Goal: Information Seeking & Learning: Learn about a topic

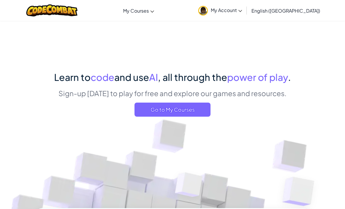
click at [242, 10] on span "My Account" at bounding box center [226, 10] width 31 height 6
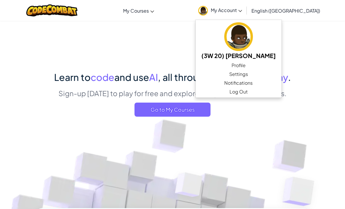
click at [305, 11] on span "English ([GEOGRAPHIC_DATA])" at bounding box center [286, 11] width 69 height 6
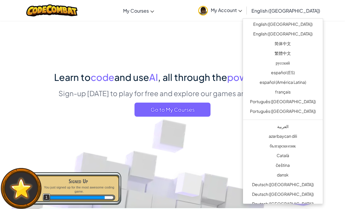
click at [287, 53] on link "繁體中文" at bounding box center [283, 54] width 80 height 10
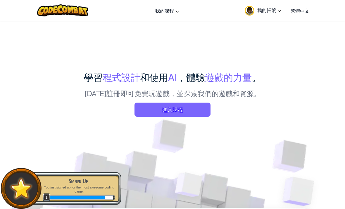
click at [275, 11] on span "我的帳號" at bounding box center [270, 10] width 24 height 6
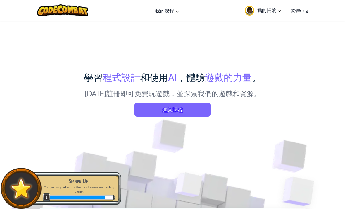
click at [0, 0] on link "Ozaria 教室" at bounding box center [0, 0] width 0 height 0
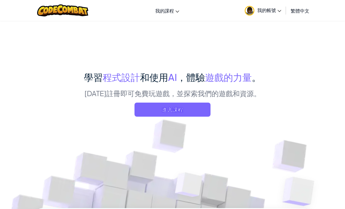
click at [190, 111] on span "進入課程" at bounding box center [173, 109] width 76 height 14
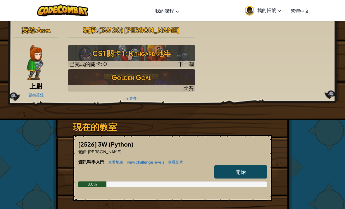
click at [109, 57] on h3 "CS1 關卡 1: Kithgard 地牢" at bounding box center [132, 53] width 128 height 13
select select "zh-HANT"
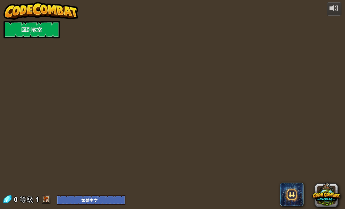
select select "zh-HANT"
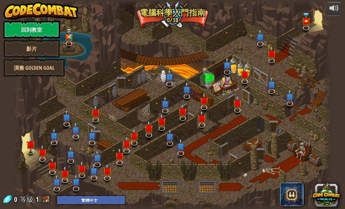
select select "zh-HANT"
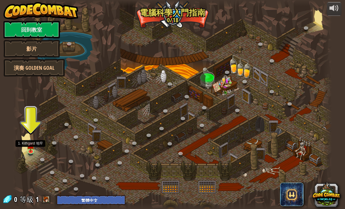
click at [28, 148] on img at bounding box center [31, 144] width 8 height 13
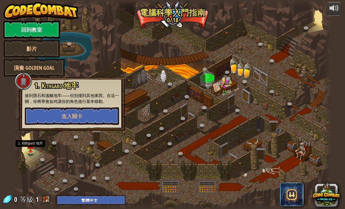
click at [47, 117] on button "進入關卡" at bounding box center [72, 116] width 94 height 18
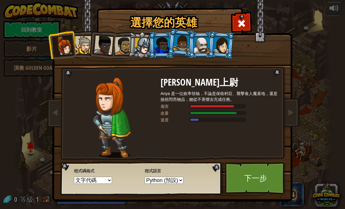
click at [88, 41] on div at bounding box center [84, 45] width 18 height 18
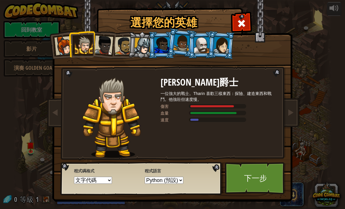
click at [104, 45] on div at bounding box center [103, 44] width 19 height 19
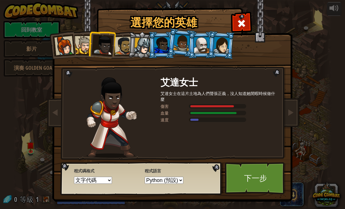
click at [125, 40] on div at bounding box center [124, 46] width 18 height 18
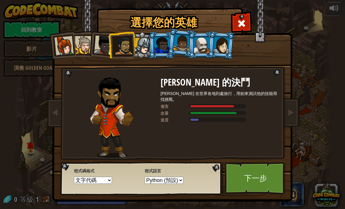
click at [143, 40] on div at bounding box center [142, 46] width 17 height 17
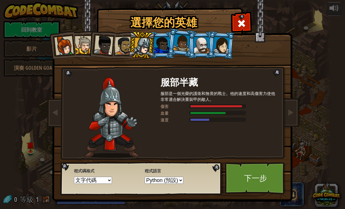
click at [172, 40] on li at bounding box center [181, 42] width 29 height 29
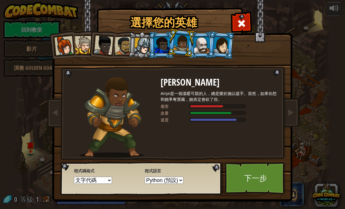
click at [195, 47] on div at bounding box center [201, 45] width 15 height 16
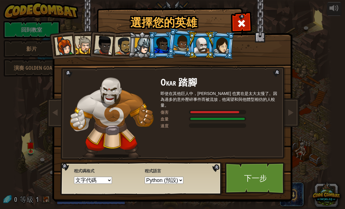
click at [209, 43] on div at bounding box center [201, 45] width 15 height 16
click at [209, 39] on div at bounding box center [201, 45] width 15 height 16
click at [225, 43] on div at bounding box center [222, 45] width 16 height 17
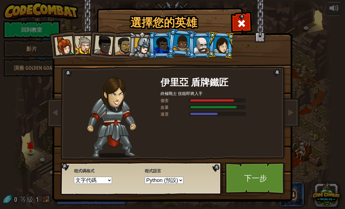
click at [166, 42] on div at bounding box center [162, 45] width 15 height 16
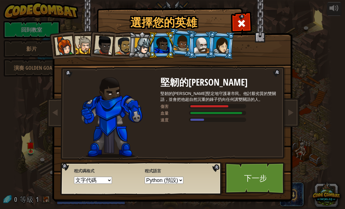
click at [185, 45] on div at bounding box center [182, 42] width 17 height 17
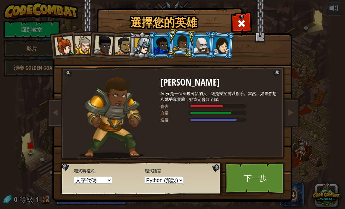
click at [266, 177] on link "下一步" at bounding box center [255, 178] width 61 height 32
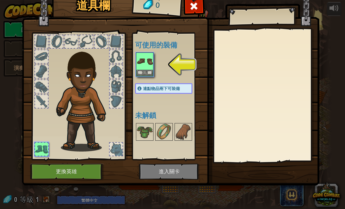
click at [149, 61] on img at bounding box center [145, 61] width 16 height 16
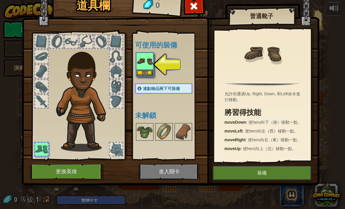
click at [261, 172] on button "裝備" at bounding box center [262, 172] width 99 height 15
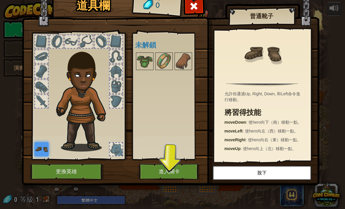
click at [182, 170] on button "進入關卡" at bounding box center [169, 171] width 61 height 16
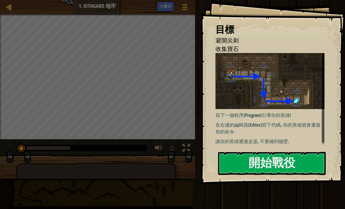
click at [291, 159] on button "開始戰役" at bounding box center [272, 163] width 108 height 23
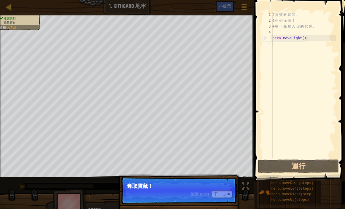
click at [217, 190] on button "下一步" at bounding box center [222, 194] width 20 height 8
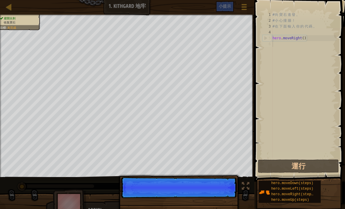
scroll to position [3, 0]
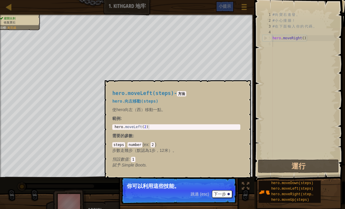
click at [315, 189] on div "hero.moveLeft(steps)" at bounding box center [293, 189] width 47 height 6
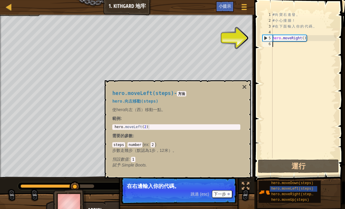
type textarea "hero.moveRight()"
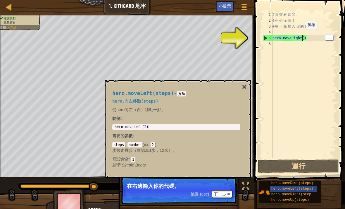
click at [310, 37] on div "# 向 寶 石 進 發 。 # 小 心 撞 牆 ！ # 在 下 面 輸 入 你 的 代 碼 。 hero . moveRight ( )" at bounding box center [304, 91] width 65 height 158
click at [311, 53] on div "# 向 寶 石 進 發 。 # 小 心 撞 牆 ！ # 在 下 面 輸 入 你 的 代 碼 。 hero . moveRight ( )" at bounding box center [304, 91] width 65 height 158
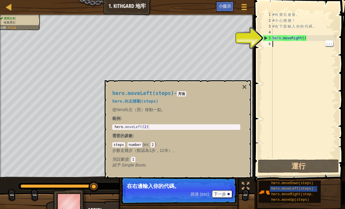
click at [307, 182] on span "hero.moveDown(steps)" at bounding box center [293, 183] width 42 height 4
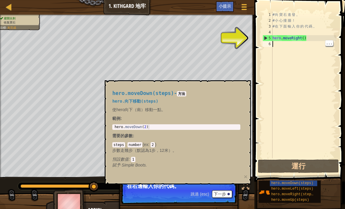
click at [308, 47] on div "# 向 寶 石 進 發 。 # 小 心 撞 牆 ！ # 在 下 面 輸 入 你 的 代 碼 。 hero . moveRight ( )" at bounding box center [304, 91] width 65 height 158
click at [296, 48] on div "# 向 寶 石 進 發 。 # 小 心 撞 牆 ！ # 在 下 面 輸 入 你 的 代 碼 。 hero . moveRight ( )" at bounding box center [304, 91] width 65 height 158
type textarea "hero.moveRight()"
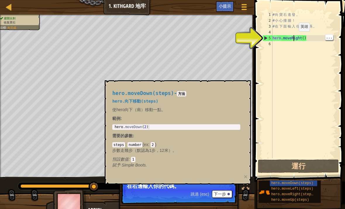
click at [305, 38] on div "# 向 寶 石 進 發 。 # 小 心 撞 牆 ！ # 在 下 面 輸 入 你 的 代 碼 。 hero . moveRight ( )" at bounding box center [304, 91] width 65 height 158
click at [316, 37] on div "# 向 寶 石 進 發 。 # 小 心 撞 牆 ！ # 在 下 面 輸 入 你 的 代 碼 。 hero . moveRight ( )" at bounding box center [304, 91] width 65 height 158
click at [264, 38] on div "5" at bounding box center [268, 38] width 10 height 6
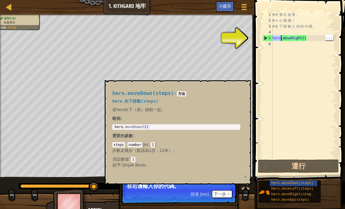
click at [267, 37] on div "5" at bounding box center [268, 38] width 10 height 6
type textarea "hero.moveRight()"
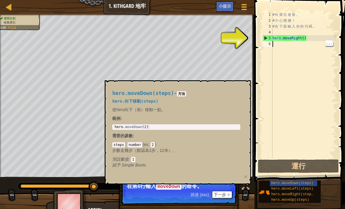
click at [286, 45] on div "# 向 寶 石 進 發 。 # 小 心 撞 牆 ！ # 在 下 面 輸 入 你 的 代 碼 。 hero . moveRight ( )" at bounding box center [304, 91] width 65 height 158
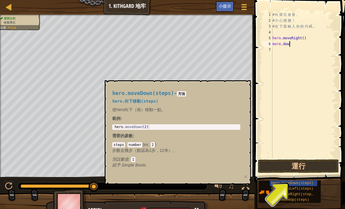
scroll to position [3, 1]
type textarea "more.down"
type textarea "more.down()"
click at [317, 168] on button "運行" at bounding box center [298, 165] width 81 height 13
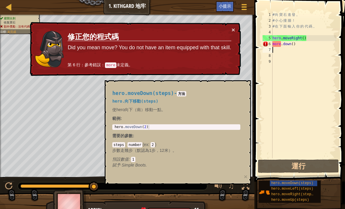
click at [230, 32] on td "修正您的程式碼 Did you mean move? You do not have an item equipped with that skill. 第 …" at bounding box center [149, 49] width 164 height 45
click at [231, 23] on div "× 修正您的程式碼 Did you mean move? You do not have an item equipped with that skill. …" at bounding box center [135, 49] width 213 height 54
click at [232, 30] on button "×" at bounding box center [234, 30] width 4 height 6
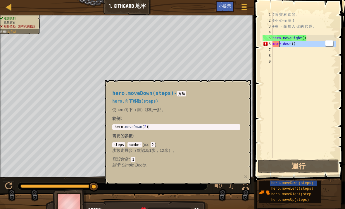
click at [306, 45] on div "# 向 寶 石 進 發 。 # 小 心 撞 牆 ！ # 在 下 面 輸 入 你 的 代 碼 。 hero . moveRight ( ) more . dow…" at bounding box center [304, 91] width 65 height 158
type textarea "more.down()"
click at [303, 46] on div "# 向 寶 石 進 發 。 # 小 心 撞 牆 ！ # 在 下 面 輸 入 你 的 代 碼 。 hero . moveRight ( ) more . dow…" at bounding box center [304, 91] width 65 height 158
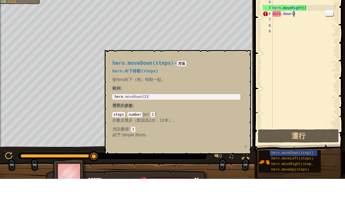
click at [293, 14] on div "# 向 寶 石 進 發 。 # 小 心 撞 牆 ！ # 在 下 面 輸 入 你 的 代 碼 。 hero . moveRight ( ) more . dow…" at bounding box center [304, 91] width 65 height 158
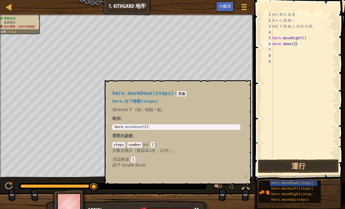
click at [317, 165] on button "運行" at bounding box center [298, 165] width 81 height 13
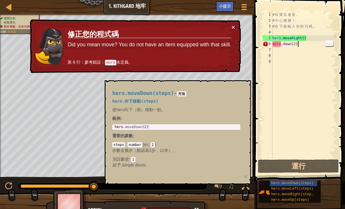
click at [312, 45] on div "# 向 寶 石 進 發 。 # 小 心 撞 牆 ！ # 在 下 面 輸 入 你 的 代 碼 。 hero . moveRight ( ) more . dow…" at bounding box center [304, 91] width 65 height 158
click at [297, 43] on div "# 向 寶 石 進 發 。 # 小 心 撞 牆 ！ # 在 下 面 輸 入 你 的 代 碼 。 hero . moveRight ( ) more . dow…" at bounding box center [304, 91] width 65 height 158
click at [307, 44] on div "# 向 寶 石 進 發 。 # 小 心 撞 牆 ！ # 在 下 面 輸 入 你 的 代 碼 。 hero . moveRight ( ) more . dow…" at bounding box center [304, 91] width 65 height 158
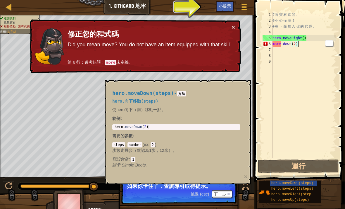
click at [221, 9] on div "小提示" at bounding box center [225, 6] width 18 height 11
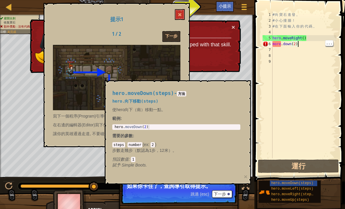
click at [235, 28] on button "×" at bounding box center [234, 27] width 4 height 6
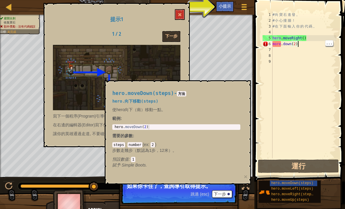
click at [186, 94] on code "方法" at bounding box center [181, 93] width 9 height 5
click at [225, 112] on div "hero.moveDown(steps) - 方法 hero.向下移動(steps) 使hero向下（南）移動一點。 範例 : 1 hero . moveDo…" at bounding box center [176, 129] width 136 height 88
click at [247, 173] on button "×" at bounding box center [246, 176] width 4 height 6
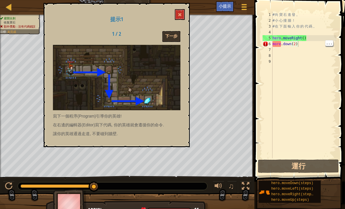
click at [224, 194] on div at bounding box center [127, 207] width 255 height 29
click at [179, 18] on button at bounding box center [180, 14] width 10 height 11
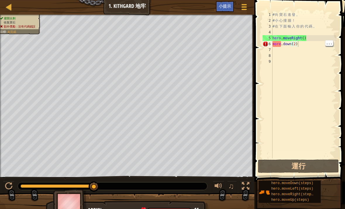
click at [225, 9] on div "小提示" at bounding box center [225, 6] width 18 height 11
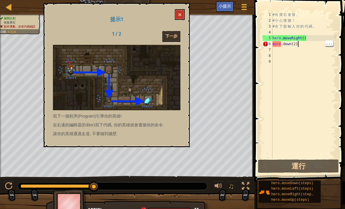
click at [167, 36] on button "下一步" at bounding box center [171, 36] width 18 height 11
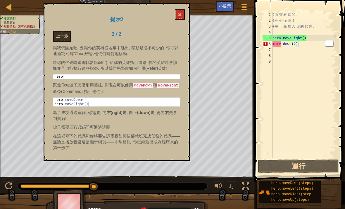
click at [184, 16] on button at bounding box center [180, 14] width 10 height 11
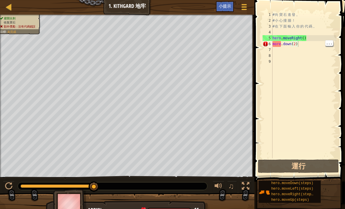
click at [304, 46] on div "# 向 寶 石 進 發 。 # 小 心 撞 牆 ！ # 在 下 面 輸 入 你 的 代 碼 。 hero . moveRight ( ) more . dow…" at bounding box center [304, 91] width 65 height 158
click at [303, 44] on div "# 向 寶 石 進 發 。 # 小 心 撞 牆 ！ # 在 下 面 輸 入 你 的 代 碼 。 hero . moveRight ( ) more . dow…" at bounding box center [304, 91] width 65 height 158
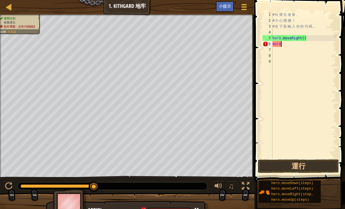
type textarea "m"
type textarea "hore.moredown()"
click at [322, 165] on button "運行" at bounding box center [298, 165] width 81 height 13
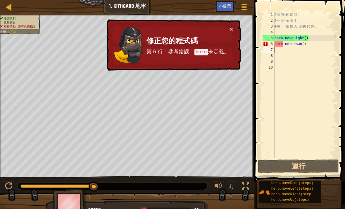
click at [232, 32] on button "×" at bounding box center [232, 29] width 4 height 6
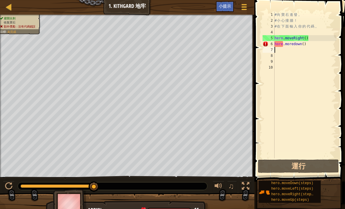
type textarea "hore.moredown()"
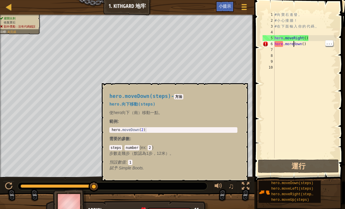
click at [301, 184] on span "hero.moveDown(steps)" at bounding box center [293, 183] width 42 height 4
type textarea "hero.moveDown(2)"
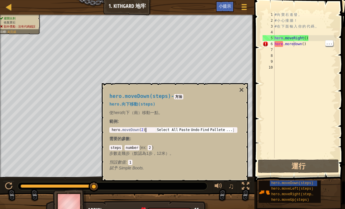
click at [154, 129] on div "hero . moveDown ( 2 )" at bounding box center [174, 134] width 126 height 13
click at [138, 130] on div "hero . moveDown ( 2 )" at bounding box center [174, 134] width 126 height 13
click at [142, 131] on div "hero . moveDown ( 2 )" at bounding box center [174, 134] width 126 height 13
click at [315, 45] on div "# 向 寶 石 進 發 。 # 小 心 撞 牆 ！ # 在 下 面 輸 入 你 的 代 碼 。 hero . moveRight ( ) hore . mor…" at bounding box center [305, 91] width 63 height 158
click at [296, 43] on div "# 向 寶 石 進 發 。 # 小 心 撞 牆 ！ # 在 下 面 輸 入 你 的 代 碼 。 hero . moveRight ( ) hore . mor…" at bounding box center [305, 91] width 63 height 158
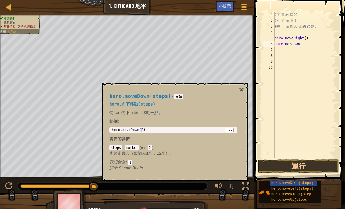
scroll to position [3, 2]
click at [322, 164] on button "運行" at bounding box center [298, 165] width 81 height 13
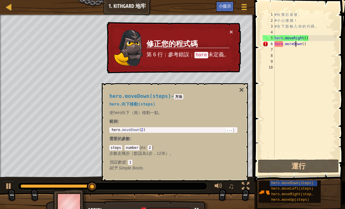
click at [230, 35] on button "×" at bounding box center [232, 32] width 4 height 6
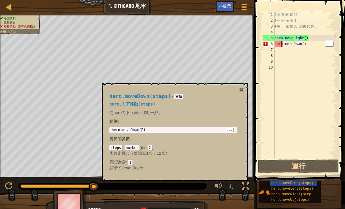
click at [285, 44] on div "# 向 寶 石 進 發 。 # 小 心 撞 牆 ！ # 在 下 面 輸 入 你 的 代 碼 。 hero . moveRight ( ) hore . mor…" at bounding box center [305, 91] width 63 height 158
click at [282, 47] on div "# 向 寶 石 進 發 。 # 小 心 撞 牆 ！ # 在 下 面 輸 入 你 的 代 碼 。 hero . moveRight ( ) hore . mor…" at bounding box center [305, 91] width 63 height 158
click at [283, 43] on div "# 向 寶 石 進 發 。 # 小 心 撞 牆 ！ # 在 下 面 輸 入 你 的 代 碼 。 hero . moveRight ( ) hore . mor…" at bounding box center [305, 91] width 63 height 158
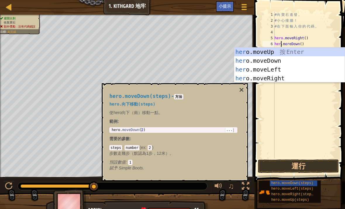
scroll to position [3, 1]
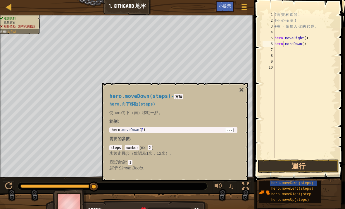
click at [314, 164] on button "運行" at bounding box center [298, 165] width 81 height 13
type textarea "hero"
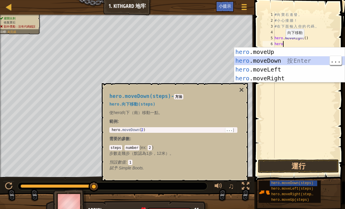
click at [302, 62] on div "hero .moveUp 按 Enter hero .moveDown 按 Enter hero .moveLeft 按 Enter hero .moveRi…" at bounding box center [289, 73] width 111 height 53
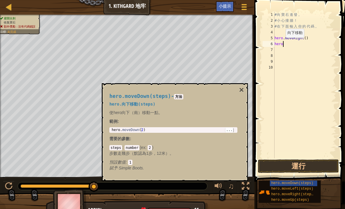
scroll to position [3, 0]
click at [311, 160] on button "運行" at bounding box center [298, 165] width 81 height 13
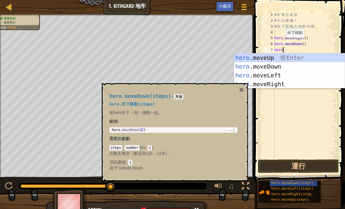
type textarea "hero."
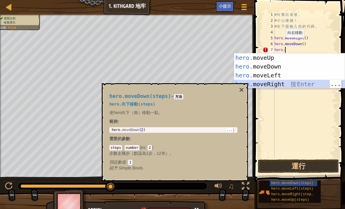
click at [302, 83] on div "hero. moveUp 按 Enter hero. moveDown 按 Enter hero. moveLeft 按 Enter hero. moveRi…" at bounding box center [289, 79] width 111 height 53
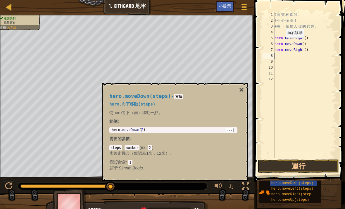
scroll to position [3, 0]
click at [240, 88] on button "×" at bounding box center [241, 90] width 5 height 8
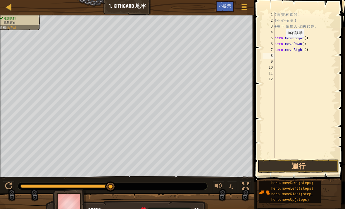
click at [288, 165] on button "運行" at bounding box center [298, 165] width 81 height 13
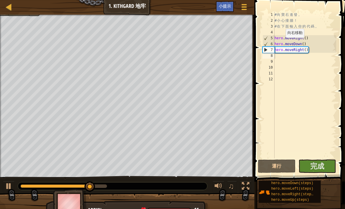
click at [327, 162] on button "完成" at bounding box center [318, 165] width 38 height 13
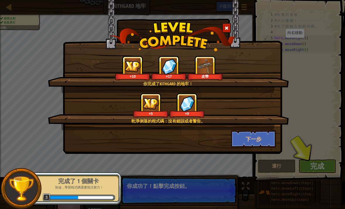
click at [261, 136] on button "下一步" at bounding box center [253, 139] width 45 height 18
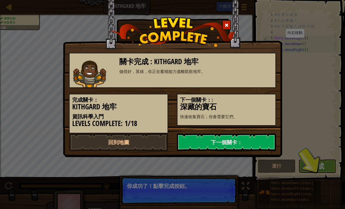
click at [256, 143] on link "下一個關卡：" at bounding box center [226, 142] width 99 height 18
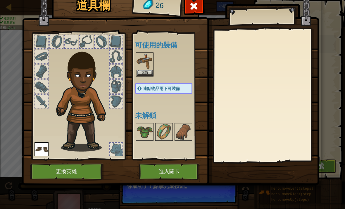
click at [146, 137] on img at bounding box center [145, 132] width 16 height 16
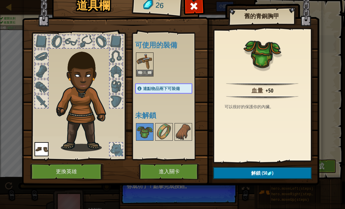
click at [146, 64] on img at bounding box center [145, 61] width 16 height 16
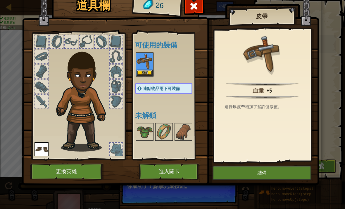
click at [267, 173] on button "裝備" at bounding box center [262, 172] width 99 height 15
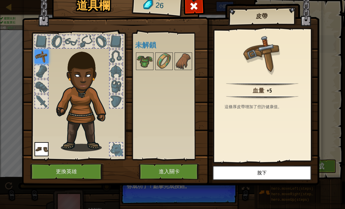
click at [194, 13] on div at bounding box center [194, 8] width 18 height 18
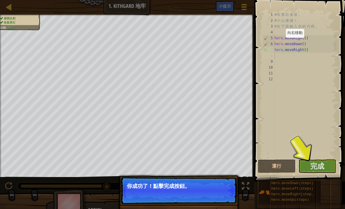
click at [321, 160] on button "完成" at bounding box center [318, 165] width 38 height 13
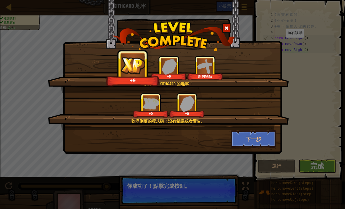
click at [263, 138] on button "下一步" at bounding box center [253, 139] width 45 height 18
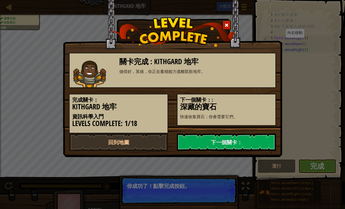
click at [261, 141] on link "下一個關卡：" at bounding box center [226, 142] width 99 height 18
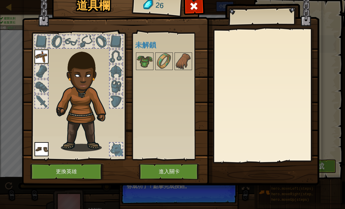
click at [186, 170] on button "進入關卡" at bounding box center [169, 171] width 61 height 16
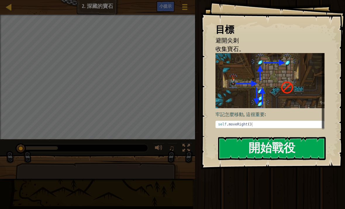
click at [297, 148] on button "開始戰役" at bounding box center [272, 148] width 108 height 23
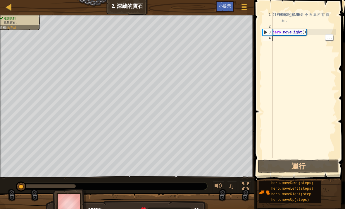
click at [282, 41] on div "# 利 用 你 的 移 動 命 令 收 集 所 有 寶 石 。 hero . moveRight ( )" at bounding box center [304, 94] width 65 height 164
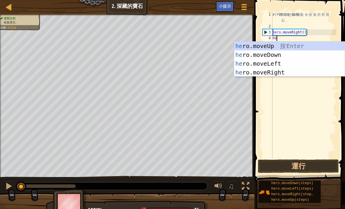
scroll to position [3, 0]
type textarea "hero"
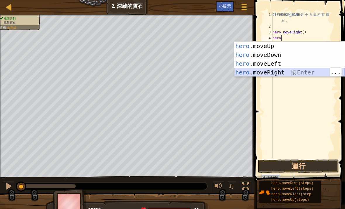
click at [306, 71] on div "hero .moveUp 按 Enter hero .moveDown 按 Enter hero .moveLeft 按 Enter hero .moveRi…" at bounding box center [289, 68] width 111 height 53
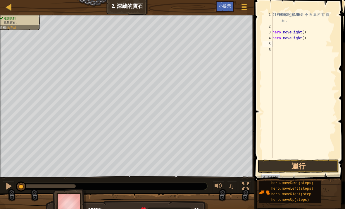
click at [320, 166] on button "運行" at bounding box center [298, 165] width 81 height 13
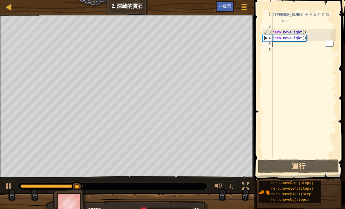
click at [290, 47] on div "# 利 用 你 的 移 動 命 令 收 集 所 有 寶 石 。 hero . moveRight ( ) hero . moveRight ( )" at bounding box center [304, 94] width 65 height 164
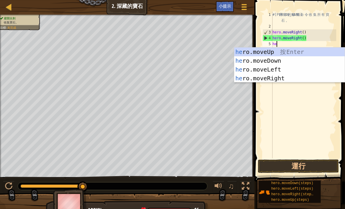
scroll to position [3, 0]
type textarea "hero"
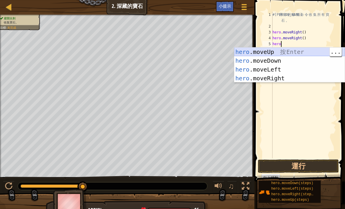
click at [297, 53] on div "hero .moveUp 按 Enter hero .moveDown 按 Enter hero .moveLeft 按 Enter hero .moveRi…" at bounding box center [289, 73] width 111 height 53
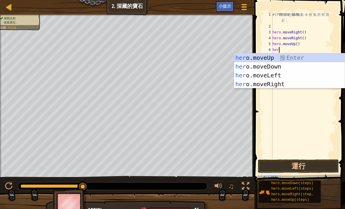
type textarea "hero"
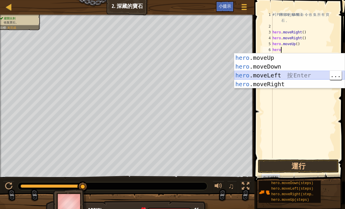
click at [293, 76] on div "hero .moveUp 按 Enter hero .moveDown 按 Enter hero .moveLeft 按 Enter hero .moveRi…" at bounding box center [289, 79] width 111 height 53
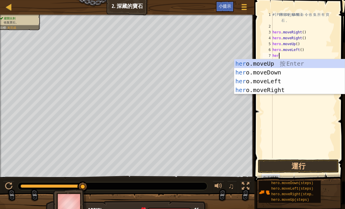
type textarea "hero"
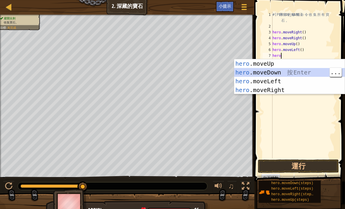
click at [283, 73] on div "hero .moveUp 按 Enter hero .moveDown 按 Enter hero .moveLeft 按 Enter hero .moveRi…" at bounding box center [289, 85] width 111 height 53
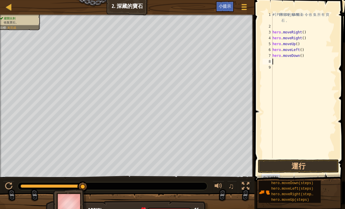
scroll to position [3, 0]
click at [318, 167] on button "運行" at bounding box center [298, 165] width 81 height 13
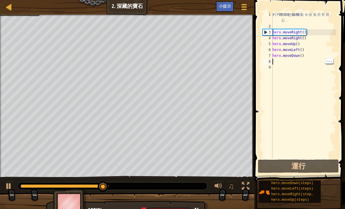
click at [290, 62] on div "# 利 用 你 的 移 動 命 令 收 集 所 有 寶 石 。 hero . moveRight ( ) hero . moveRight ( ) hero …" at bounding box center [304, 94] width 65 height 164
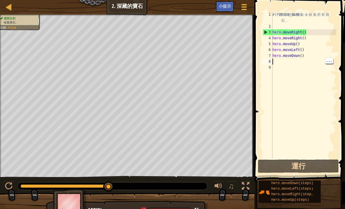
type textarea "n"
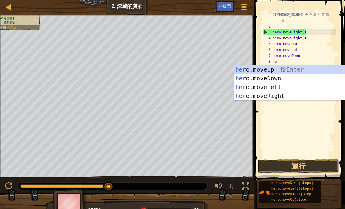
scroll to position [3, 0]
type textarea "hero"
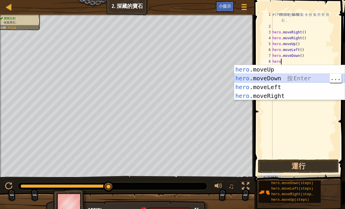
click at [302, 80] on div "hero .moveUp 按 Enter hero .moveDown 按 Enter hero .moveLeft 按 Enter hero .moveRi…" at bounding box center [289, 91] width 111 height 53
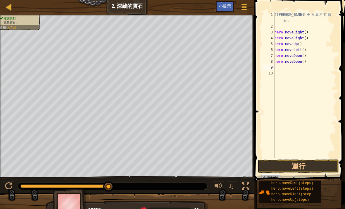
click at [318, 165] on button "運行" at bounding box center [298, 165] width 81 height 13
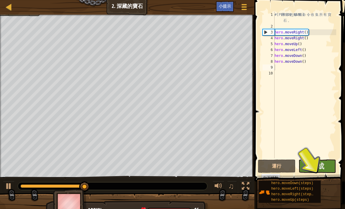
click at [320, 164] on span "完成" at bounding box center [318, 165] width 14 height 9
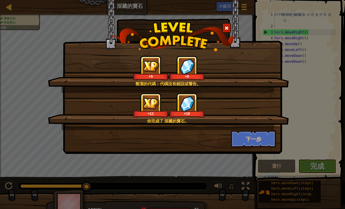
click at [256, 142] on button "下一步" at bounding box center [253, 139] width 45 height 18
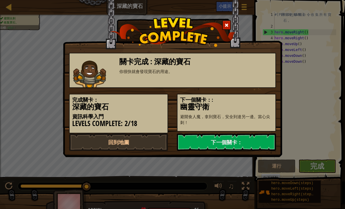
click at [257, 141] on link "下一個關卡：" at bounding box center [226, 142] width 99 height 18
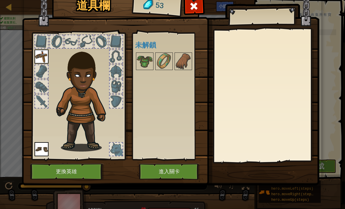
click at [181, 173] on button "進入關卡" at bounding box center [169, 171] width 61 height 16
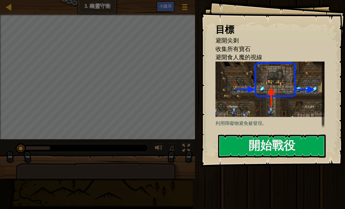
click at [297, 141] on button "開始戰役" at bounding box center [272, 145] width 108 height 23
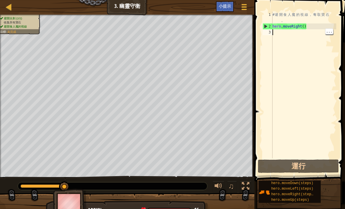
click at [291, 36] on div "# 避 開 食 人 魔 的 視 線 ， 奪 取 寶 石 。 hero . moveRight ( )" at bounding box center [304, 94] width 65 height 164
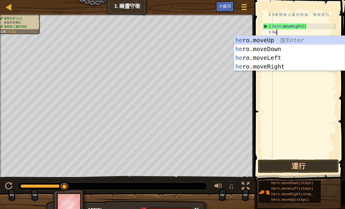
scroll to position [3, 0]
type textarea "hero"
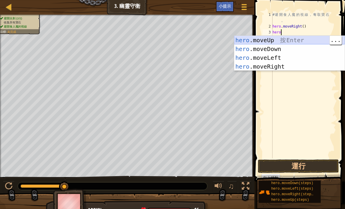
click at [280, 40] on div "hero .moveUp 按 Enter hero .moveDown 按 Enter hero .moveLeft 按 Enter hero .moveRi…" at bounding box center [289, 62] width 111 height 53
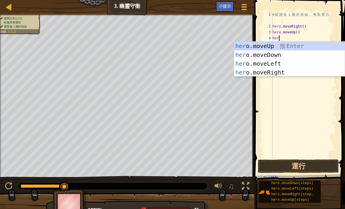
type textarea "hero"
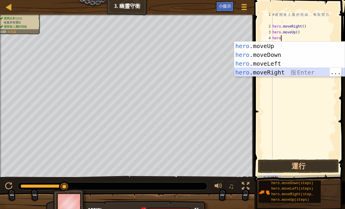
click at [286, 71] on div "hero .moveUp 按 Enter hero .moveDown 按 Enter hero .moveLeft 按 Enter hero .moveRi…" at bounding box center [289, 68] width 111 height 53
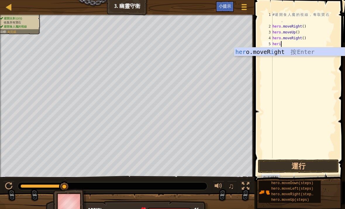
type textarea "her"
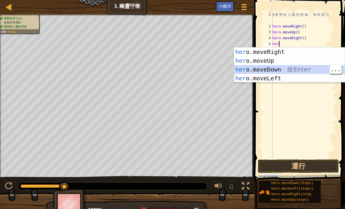
click at [285, 71] on div "her o.moveRight 按 Enter her o.moveUp 按 Enter her o.moveDown 按 Enter her o.moveL…" at bounding box center [289, 73] width 111 height 53
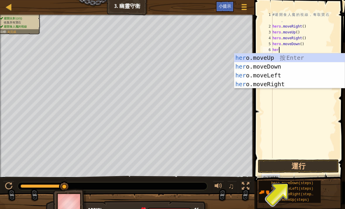
type textarea "hero"
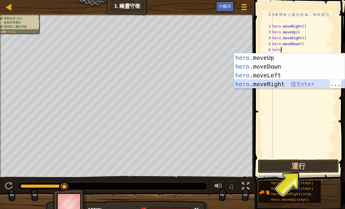
click at [289, 82] on div "hero .moveUp 按 Enter hero .moveDown 按 Enter hero .moveLeft 按 Enter hero .moveRi…" at bounding box center [289, 79] width 111 height 53
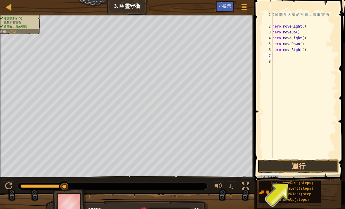
click at [318, 163] on button "運行" at bounding box center [298, 165] width 81 height 13
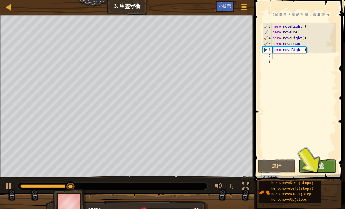
click at [322, 170] on span "完成" at bounding box center [318, 165] width 14 height 9
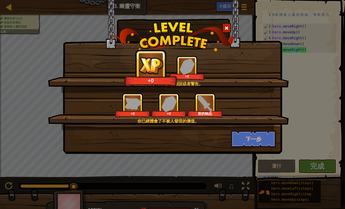
click at [265, 139] on button "下一步" at bounding box center [253, 139] width 45 height 18
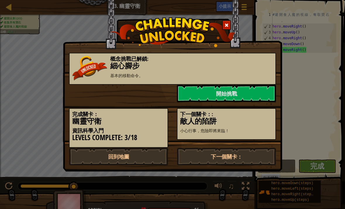
click at [259, 156] on link "下一個關卡：" at bounding box center [226, 157] width 99 height 18
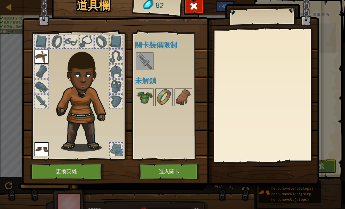
click at [145, 98] on img at bounding box center [145, 97] width 16 height 16
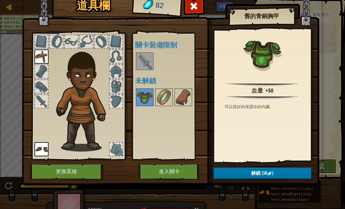
click at [168, 96] on img at bounding box center [164, 97] width 16 height 16
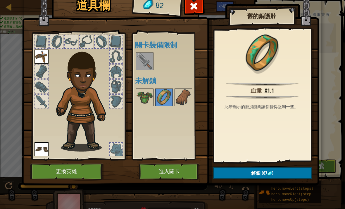
click at [189, 96] on img at bounding box center [183, 97] width 16 height 16
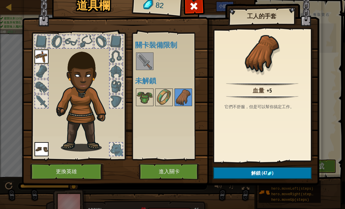
click at [142, 96] on img at bounding box center [145, 97] width 16 height 16
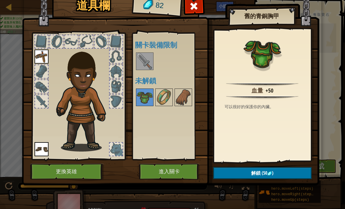
click at [265, 171] on span "(50" at bounding box center [264, 172] width 7 height 6
click at [269, 173] on button "確認" at bounding box center [262, 173] width 99 height 12
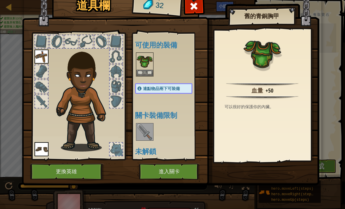
click at [274, 172] on img at bounding box center [171, 79] width 298 height 213
click at [146, 73] on button "裝備" at bounding box center [145, 73] width 16 height 6
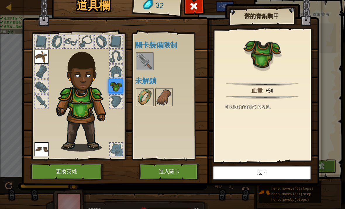
click at [183, 172] on button "進入關卡" at bounding box center [169, 171] width 61 height 16
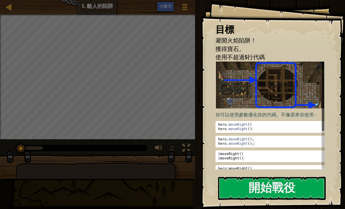
click at [294, 188] on button "開始戰役" at bounding box center [272, 188] width 108 height 23
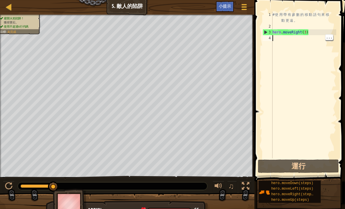
click at [288, 40] on div "# 使 用 帶 有 參 數 的 移 動 語 句 來 移 動 更 遠 。 hero . moveRight ( 3 )" at bounding box center [304, 94] width 65 height 164
click at [290, 38] on div "# 使 用 帶 有 參 數 的 移 動 語 句 來 移 動 更 遠 。 hero . moveRight ( 3 )" at bounding box center [304, 94] width 65 height 164
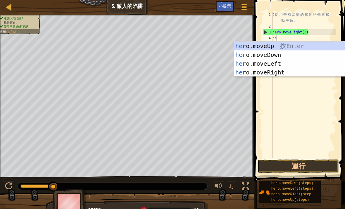
scroll to position [3, 0]
type textarea "hero"
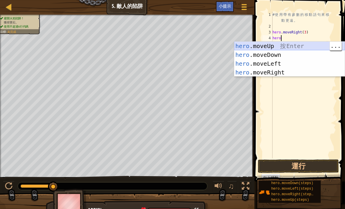
click at [281, 46] on div "hero .moveUp 按 Enter hero .moveDown 按 Enter hero .moveLeft 按 Enter hero .moveRi…" at bounding box center [289, 68] width 111 height 53
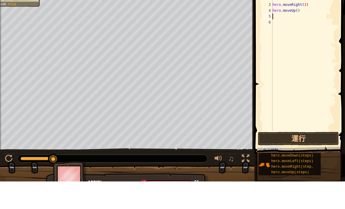
type textarea "h"
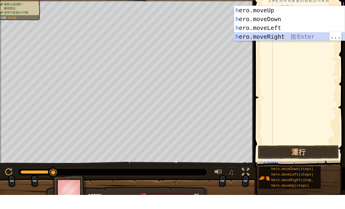
click at [278, 38] on div "h ero.moveUp 按 Enter h ero.moveDown 按 Enter h ero.moveLeft 按 Enter h ero.moveRi…" at bounding box center [289, 46] width 111 height 53
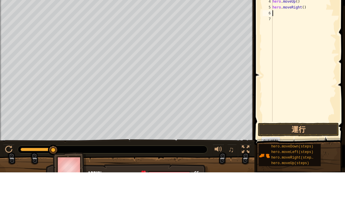
type textarea "h"
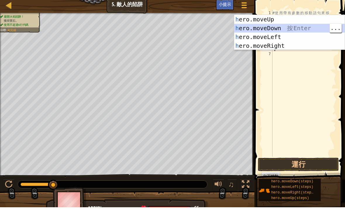
click at [279, 30] on div "h ero.moveUp 按 Enter h ero.moveDown 按 Enter h ero.moveLeft 按 Enter h ero.moveRi…" at bounding box center [289, 43] width 111 height 53
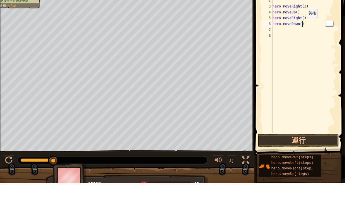
type textarea "hero.moveDown(3)"
type textarea "h"
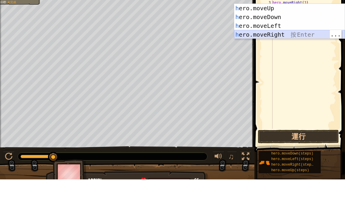
click at [310, 33] on div "h ero.moveUp 按 Enter h ero.moveDown 按 Enter h ero.moveLeft 按 Enter h ero.moveRi…" at bounding box center [289, 59] width 111 height 53
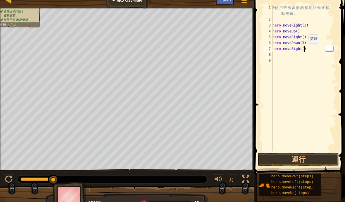
type textarea "hero.moveRight(2)"
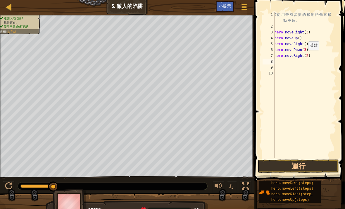
click at [321, 163] on button "運行" at bounding box center [298, 165] width 81 height 13
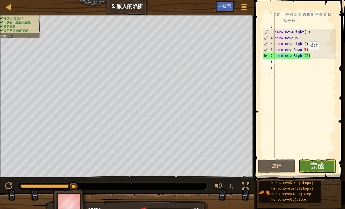
click at [326, 166] on button "完成" at bounding box center [318, 165] width 38 height 13
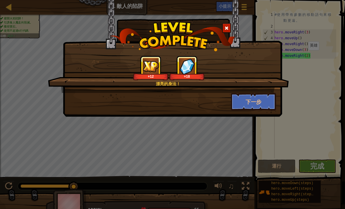
click at [265, 107] on button "下一步" at bounding box center [253, 102] width 45 height 18
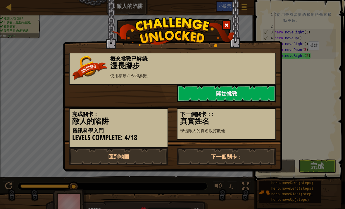
click at [95, 153] on link "回到地圖" at bounding box center [118, 157] width 99 height 18
select select "zh-HANT"
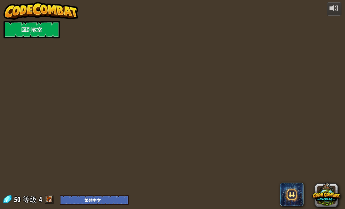
select select "zh-HANT"
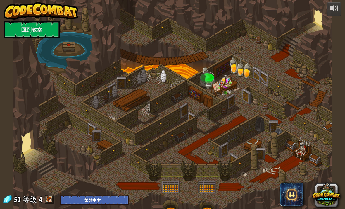
select select "zh-HANT"
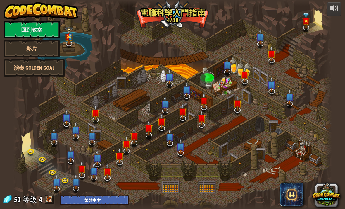
select select "zh-HANT"
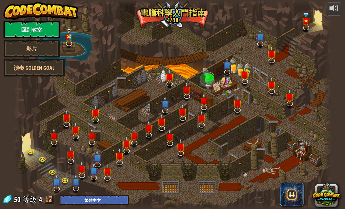
select select "zh-HANT"
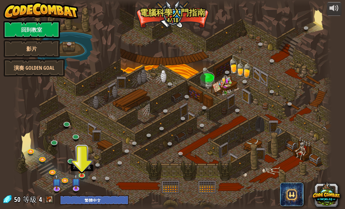
click at [86, 169] on img at bounding box center [82, 168] width 8 height 13
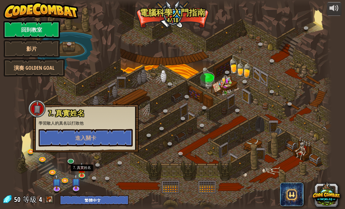
click at [44, 141] on button "進入關卡" at bounding box center [86, 138] width 94 height 18
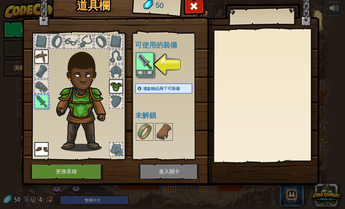
click at [151, 74] on button "裝備" at bounding box center [145, 73] width 16 height 6
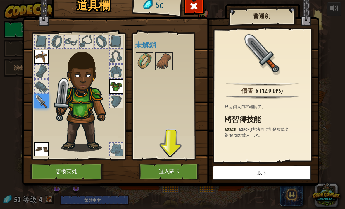
click at [184, 169] on button "進入關卡" at bounding box center [169, 171] width 61 height 16
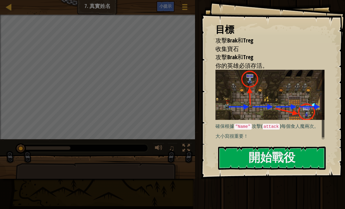
click at [288, 159] on button "開始戰役" at bounding box center [272, 157] width 108 height 23
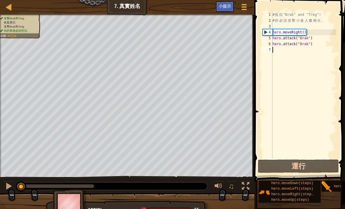
click at [297, 166] on button "運行" at bounding box center [298, 165] width 81 height 13
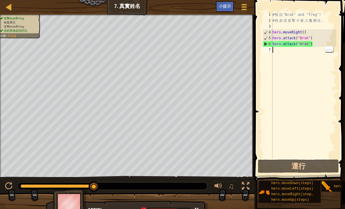
click at [287, 52] on div "# 抵 抗 "Brak" and "Treg"! # 你 必 須 攻 擊 小 食 人 魔 兩 次 。 hero . moveRight ( ) hero . …" at bounding box center [304, 91] width 65 height 158
type textarea "h"
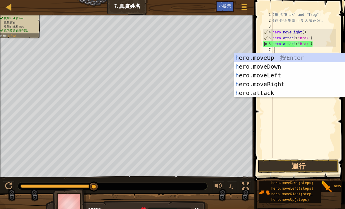
scroll to position [3, 0]
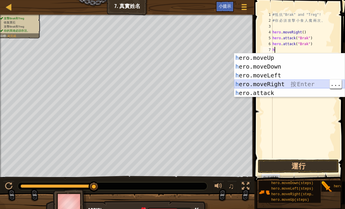
click at [315, 82] on div "h ero.moveUp 按 Enter h ero.moveDown 按 Enter h ero.moveLeft 按 Enter h ero.moveRi…" at bounding box center [289, 83] width 111 height 61
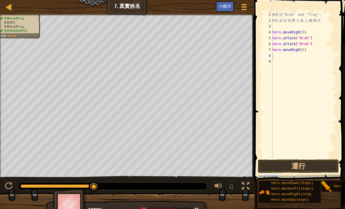
click at [321, 167] on button "運行" at bounding box center [298, 165] width 81 height 13
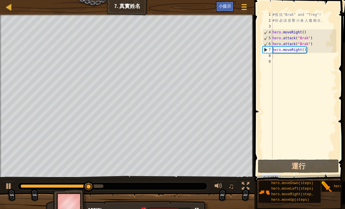
type textarea "hero.moveRight()"
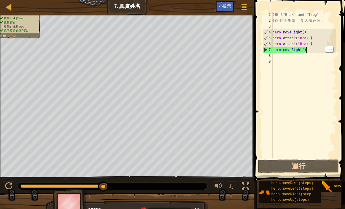
click at [310, 50] on div "# 抵 抗 "Brak" and "Treg"! # 你 必 須 攻 擊 小 食 人 魔 兩 次 。 hero . moveRight ( ) hero . …" at bounding box center [304, 91] width 65 height 158
click at [310, 55] on div "# 抵 抗 "Brak" and "Treg"! # 你 必 須 攻 擊 小 食 人 魔 兩 次 。 hero . moveRight ( ) hero . …" at bounding box center [304, 91] width 65 height 158
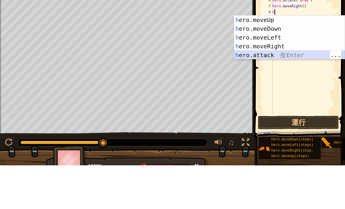
click at [293, 59] on div "h ero.moveUp 按 Enter h ero.moveDown 按 Enter h ero.moveLeft 按 Enter h ero.moveRi…" at bounding box center [289, 89] width 111 height 61
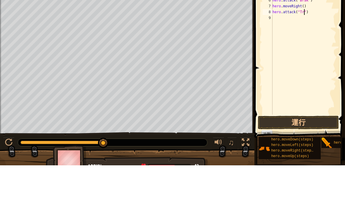
scroll to position [3, 3]
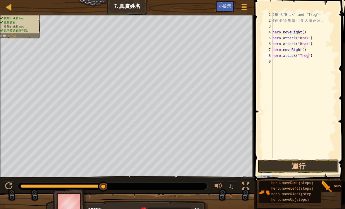
type textarea "hero.attack("Treg")"
click at [321, 165] on button "運行" at bounding box center [298, 165] width 81 height 13
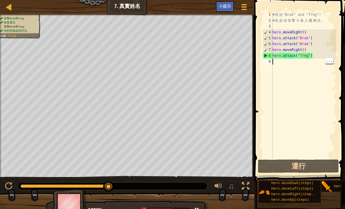
scroll to position [3, 0]
click at [291, 61] on div "# 抵 抗 "Brak" and "Treg"! # 你 必 須 攻 擊 小 食 人 魔 兩 次 。 hero . moveRight ( ) hero . …" at bounding box center [304, 91] width 65 height 158
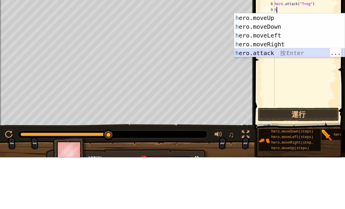
click at [293, 65] on div "h ero.moveUp 按 Enter h ero.moveDown 按 Enter h ero.moveLeft 按 Enter h ero.moveRi…" at bounding box center [289, 95] width 111 height 61
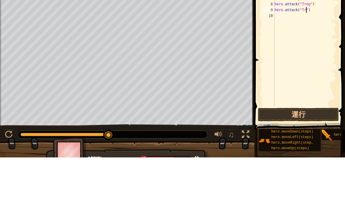
scroll to position [3, 3]
type textarea "hero.attack("Treg")"
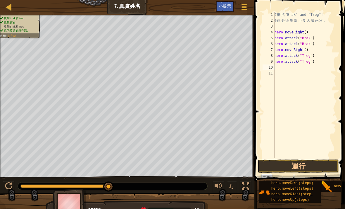
click at [319, 166] on button "運行" at bounding box center [298, 165] width 81 height 13
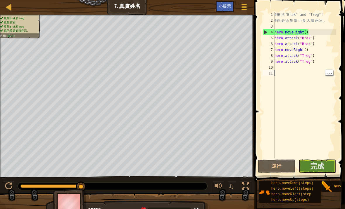
click at [328, 163] on button "完成" at bounding box center [318, 165] width 38 height 13
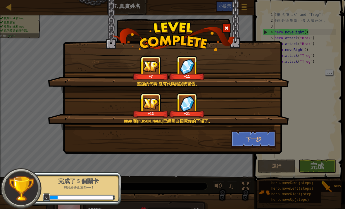
click at [273, 140] on button "下一步" at bounding box center [253, 139] width 45 height 18
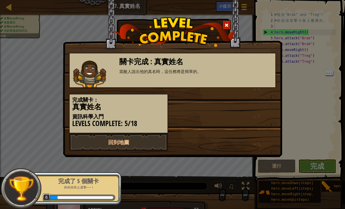
click at [147, 143] on link "回到地圖" at bounding box center [118, 142] width 99 height 18
select select "zh-HANT"
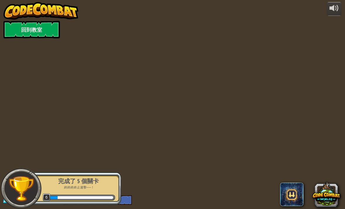
select select "zh-HANT"
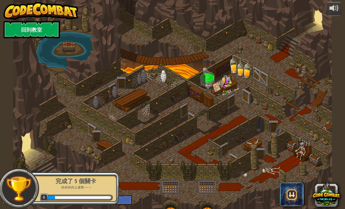
select select "zh-HANT"
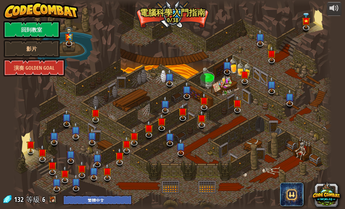
select select "zh-HANT"
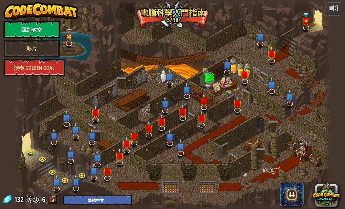
select select "zh-HANT"
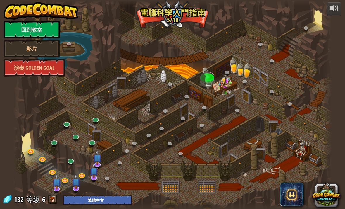
click at [98, 159] on img at bounding box center [97, 157] width 9 height 15
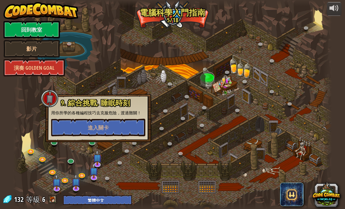
click at [167, 164] on div at bounding box center [172, 104] width 319 height 209
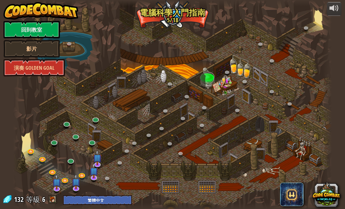
click at [45, 186] on div at bounding box center [172, 104] width 319 height 209
click at [52, 189] on link at bounding box center [57, 188] width 12 height 9
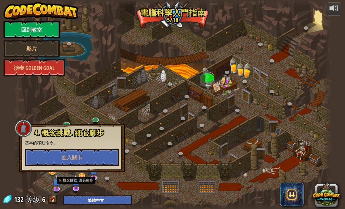
click at [76, 186] on img at bounding box center [75, 181] width 9 height 15
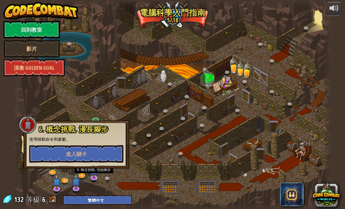
click at [97, 177] on img at bounding box center [94, 170] width 9 height 15
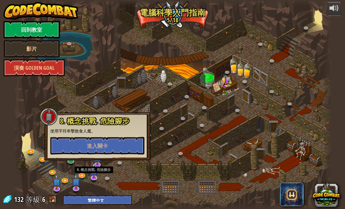
click at [141, 164] on div at bounding box center [172, 104] width 319 height 209
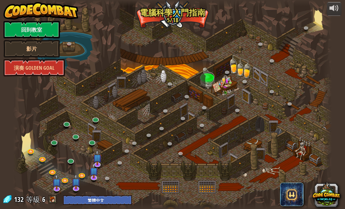
click at [97, 161] on img at bounding box center [97, 157] width 9 height 15
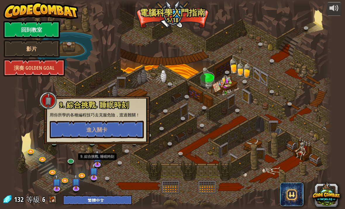
click at [51, 184] on div at bounding box center [172, 104] width 319 height 209
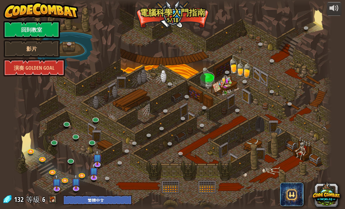
click at [51, 184] on div at bounding box center [172, 104] width 319 height 209
click at [61, 184] on img at bounding box center [56, 181] width 9 height 15
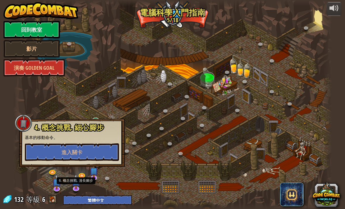
click at [80, 182] on img at bounding box center [75, 181] width 9 height 15
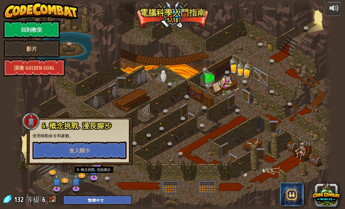
click at [97, 174] on img at bounding box center [94, 170] width 9 height 15
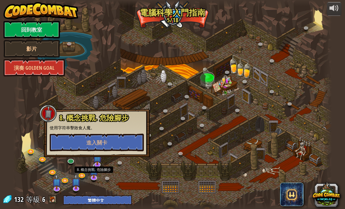
click at [99, 158] on img at bounding box center [97, 157] width 9 height 15
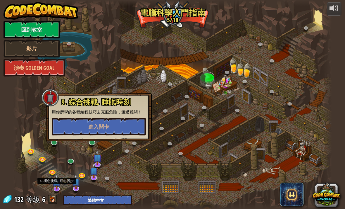
click at [56, 180] on img at bounding box center [56, 181] width 9 height 15
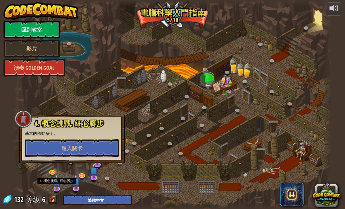
click at [55, 143] on button "進入關卡" at bounding box center [72, 148] width 94 height 18
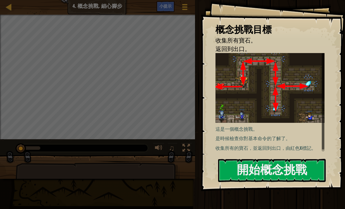
select select "zh-HANT"
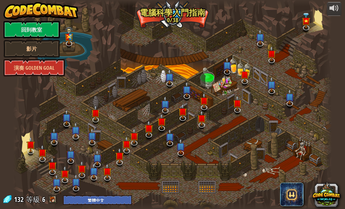
select select "zh-HANT"
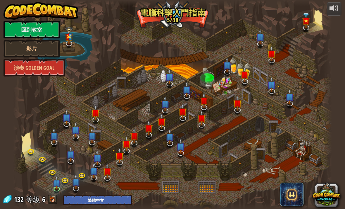
select select "zh-HANT"
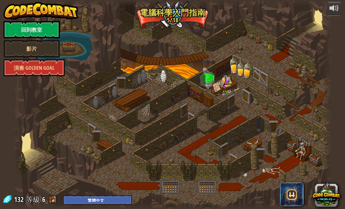
select select "zh-HANT"
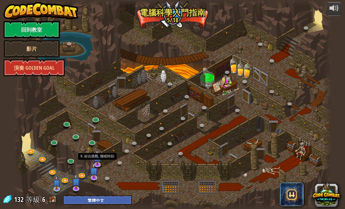
click at [98, 162] on img at bounding box center [97, 157] width 9 height 15
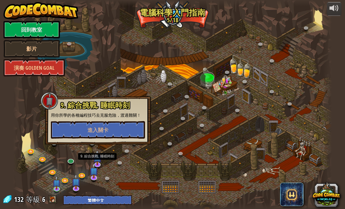
click at [128, 133] on button "進入關卡" at bounding box center [98, 130] width 94 height 18
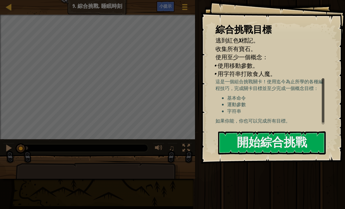
click at [292, 143] on button "開始綜合挑戰" at bounding box center [272, 142] width 108 height 23
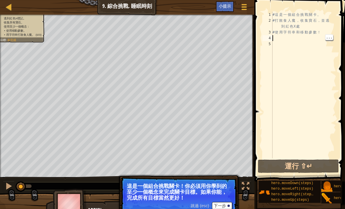
click at [282, 42] on div "# 這 是 一 個 組 合 挑 戰 關 卡 。 # 打 敗 食 人 魔 ， 收 集 寶 石 ， 並 逃 到 紅 色 X 處 # 使 用 字 符 串 和 移 動…" at bounding box center [304, 91] width 65 height 158
click at [8, 6] on div at bounding box center [8, 6] width 7 height 7
select select "zh-HANT"
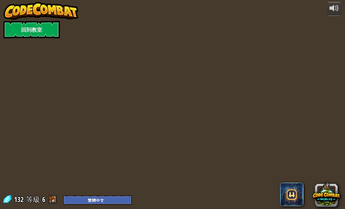
select select "zh-HANT"
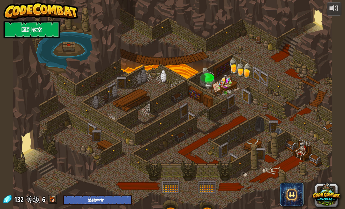
select select "zh-HANT"
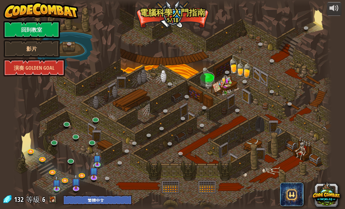
select select "zh-HANT"
click at [55, 139] on link at bounding box center [55, 142] width 12 height 9
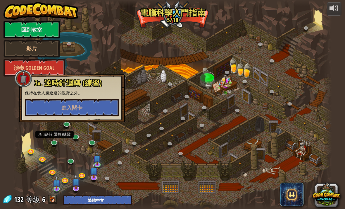
click at [100, 107] on button "進入關卡" at bounding box center [72, 108] width 94 height 18
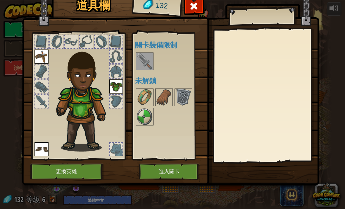
click at [172, 170] on button "進入關卡" at bounding box center [169, 171] width 61 height 16
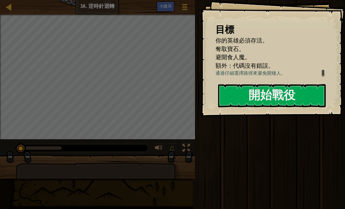
click at [312, 90] on button "開始戰役" at bounding box center [272, 95] width 108 height 23
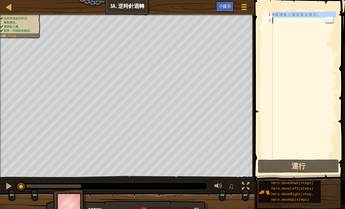
type textarea "# 避開食人魔並取走寶石。"
click at [291, 161] on button "運行" at bounding box center [298, 165] width 81 height 13
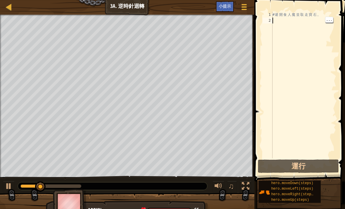
click at [298, 20] on div "# 避 開 食 人 魔 並 取 走 寶 石 。" at bounding box center [304, 91] width 65 height 158
type textarea "h"
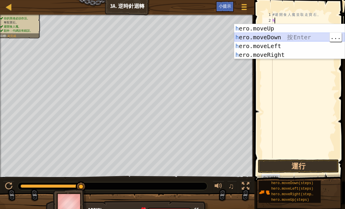
click at [311, 36] on div "h ero.moveUp 按 Enter h ero.moveDown 按 Enter h ero.moveLeft 按 Enter h ero.moveRi…" at bounding box center [289, 50] width 111 height 53
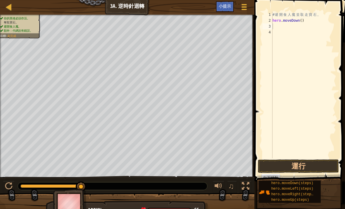
click at [312, 165] on button "運行" at bounding box center [298, 165] width 81 height 13
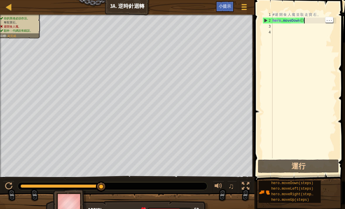
click at [304, 19] on div "# 避 開 食 人 魔 並 取 走 寶 石 。 hero . moveDown ( )" at bounding box center [304, 91] width 65 height 158
type textarea "hero.moveDown(2)"
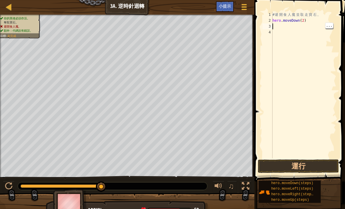
click at [281, 27] on div "# 避 開 食 人 魔 並 取 走 寶 石 。 hero . moveDown ( 2 )" at bounding box center [304, 91] width 65 height 158
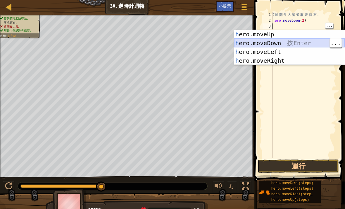
type textarea "h"
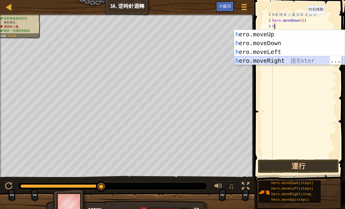
click at [290, 57] on div "h ero.moveUp 按 Enter h ero.moveDown 按 Enter h ero.moveLeft 按 Enter h ero.moveRi…" at bounding box center [289, 56] width 111 height 53
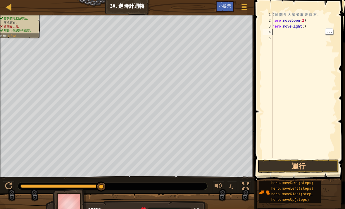
type textarea "hero.moveRight()"
type textarea "h"
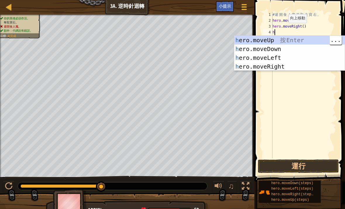
click at [280, 40] on div "h ero.moveUp 按 Enter h ero.moveDown 按 Enter h ero.moveLeft 按 Enter h ero.moveRi…" at bounding box center [289, 62] width 111 height 53
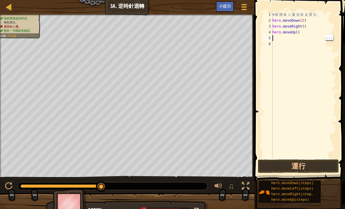
click at [285, 39] on div "# 避 開 食 人 魔 並 取 走 寶 石 。 hero . moveDown ( 2 ) hero . moveRight ( ) hero . moveU…" at bounding box center [304, 91] width 65 height 158
type textarea "h"
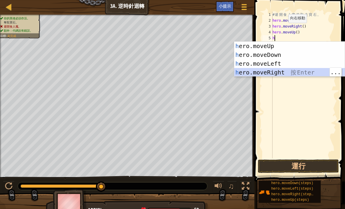
click at [289, 72] on div "h ero.moveUp 按 Enter h ero.moveDown 按 Enter h ero.moveLeft 按 Enter h ero.moveRi…" at bounding box center [289, 68] width 111 height 53
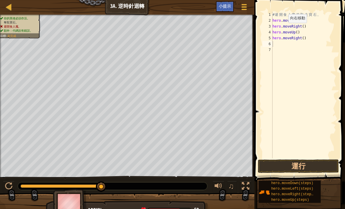
click at [313, 166] on button "運行" at bounding box center [298, 165] width 81 height 13
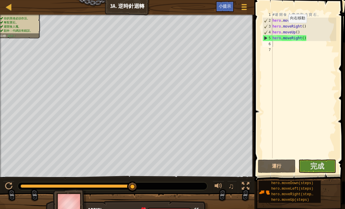
click at [326, 167] on button "完成" at bounding box center [318, 165] width 38 height 13
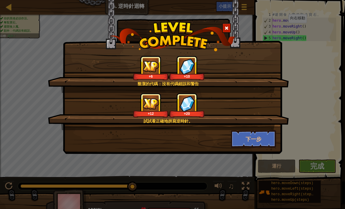
click at [263, 138] on button "下一步" at bounding box center [253, 139] width 45 height 18
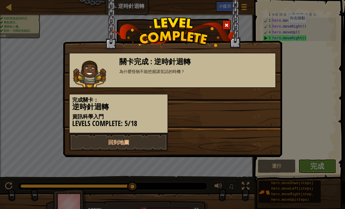
click at [150, 139] on link "回到地圖" at bounding box center [118, 142] width 99 height 18
select select "zh-HANT"
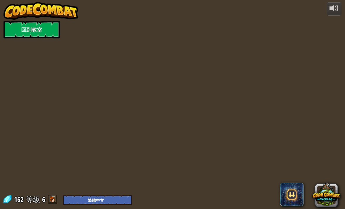
select select "zh-HANT"
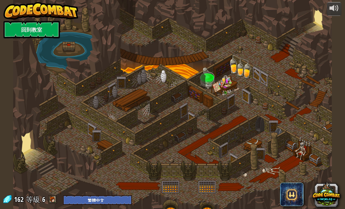
select select "zh-HANT"
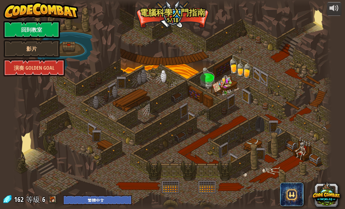
select select "zh-HANT"
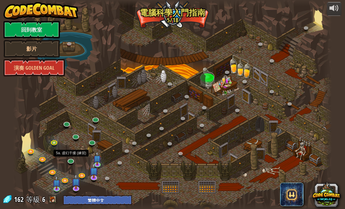
click at [71, 161] on link at bounding box center [71, 161] width 12 height 9
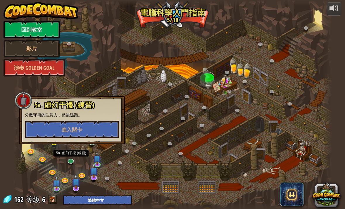
click at [119, 153] on div at bounding box center [172, 104] width 319 height 209
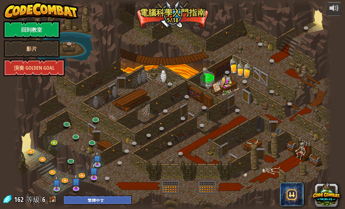
click at [68, 126] on link at bounding box center [67, 124] width 12 height 9
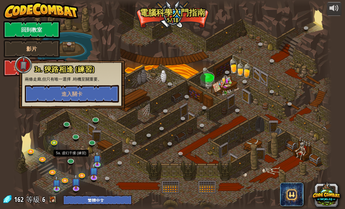
click at [73, 159] on link at bounding box center [71, 161] width 12 height 9
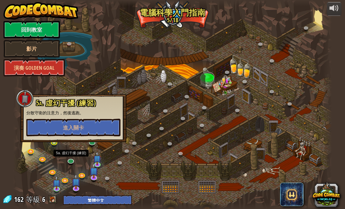
click at [100, 125] on button "進入關卡" at bounding box center [73, 128] width 94 height 18
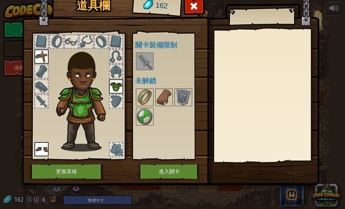
click at [185, 167] on button "進入關卡" at bounding box center [169, 171] width 61 height 16
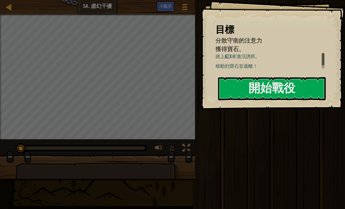
click at [301, 86] on button "開始戰役" at bounding box center [272, 88] width 108 height 23
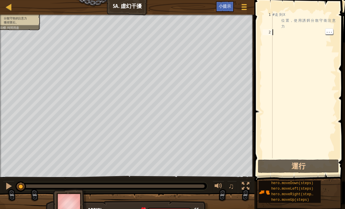
click at [284, 32] on div "# 走 到 X 位 置 ， 使 用 誘 餌 分 散 守 衛 注 意 力" at bounding box center [304, 97] width 65 height 170
type textarea "h"
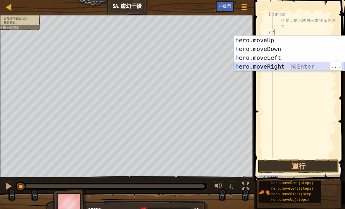
click at [312, 68] on div "h ero.moveUp 按 Enter h ero.moveDown 按 Enter h ero.moveLeft 按 Enter h ero.moveRi…" at bounding box center [289, 62] width 111 height 53
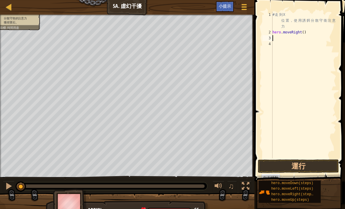
type textarea "h"
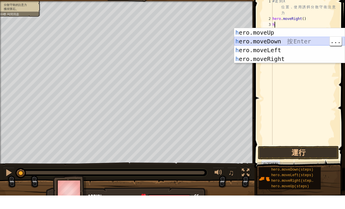
click at [273, 42] on div "h ero.moveUp 按 Enter h ero.moveDown 按 Enter h ero.moveLeft 按 Enter h ero.moveRi…" at bounding box center [289, 68] width 111 height 53
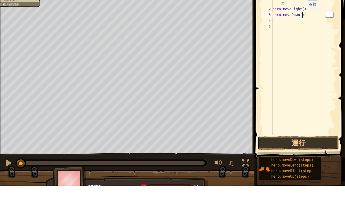
type textarea "hero.moveDown(2)"
type textarea "h"
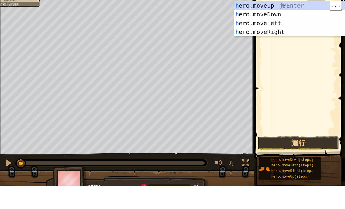
click at [283, 24] on div "h ero.moveUp 按 Enter h ero.moveDown 按 Enter h ero.moveLeft 按 Enter h ero.moveRi…" at bounding box center [289, 50] width 111 height 53
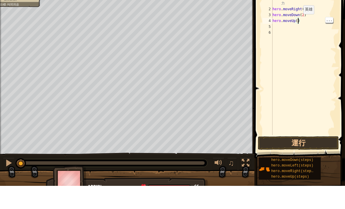
type textarea "hero.moveUp(2)"
type textarea "h"
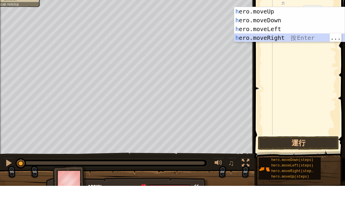
click at [267, 37] on div "h ero.moveUp 按 Enter h ero.moveDown 按 Enter h ero.moveLeft 按 Enter h ero.moveRi…" at bounding box center [289, 56] width 111 height 53
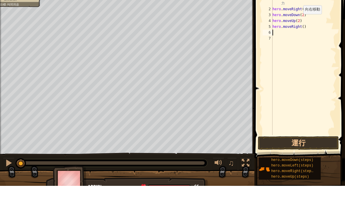
type textarea "h"
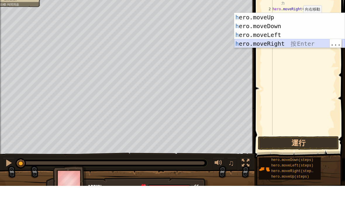
click at [282, 46] on div "h ero.moveUp 按 Enter h ero.moveDown 按 Enter h ero.moveLeft 按 Enter h ero.moveRi…" at bounding box center [289, 62] width 111 height 53
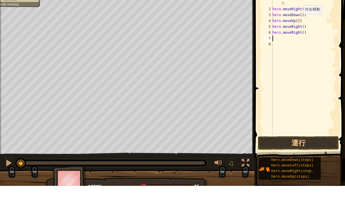
type textarea "3"
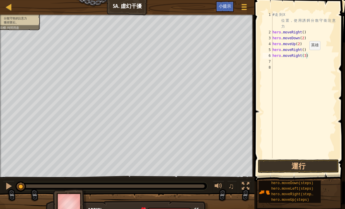
type textarea "hero.moveRight(3)"
click at [320, 167] on button "運行" at bounding box center [298, 165] width 81 height 13
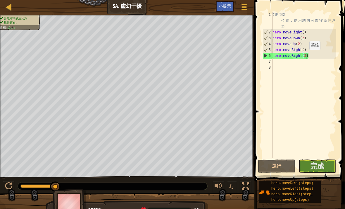
click at [322, 166] on span "完成" at bounding box center [318, 165] width 14 height 9
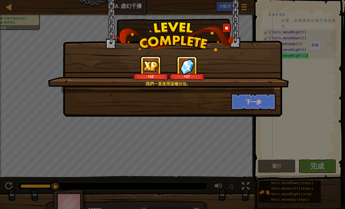
click at [265, 99] on button "下一步" at bounding box center [253, 102] width 45 height 18
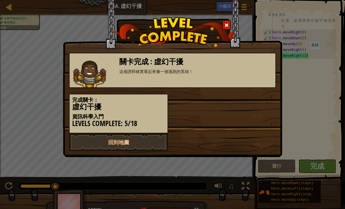
click at [153, 140] on link "回到地圖" at bounding box center [118, 142] width 99 height 18
select select "zh-HANT"
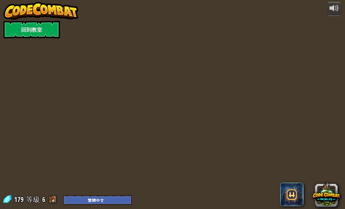
select select "zh-HANT"
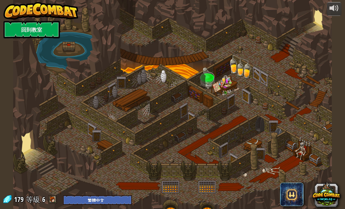
select select "zh-HANT"
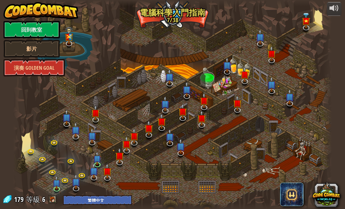
select select "zh-HANT"
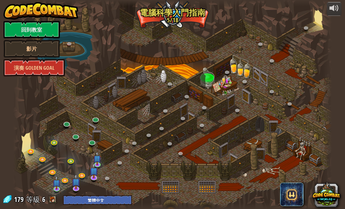
click at [90, 141] on link at bounding box center [93, 142] width 12 height 9
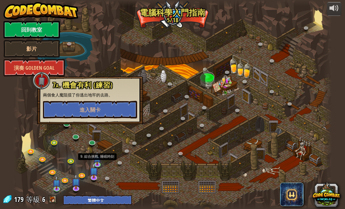
click at [100, 157] on img at bounding box center [98, 157] width 8 height 13
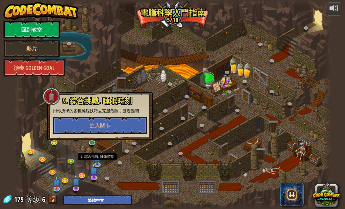
click at [119, 166] on link at bounding box center [121, 163] width 12 height 9
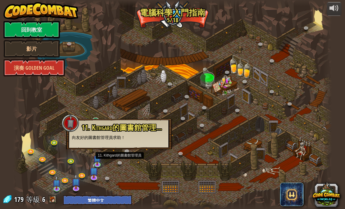
click at [126, 165] on link at bounding box center [121, 163] width 12 height 9
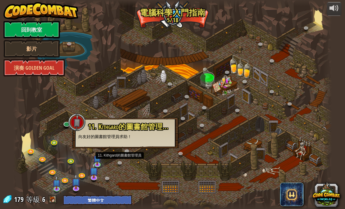
click at [129, 101] on div at bounding box center [172, 104] width 319 height 209
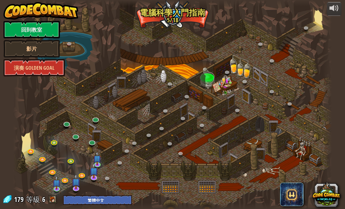
click at [68, 126] on link at bounding box center [67, 124] width 12 height 9
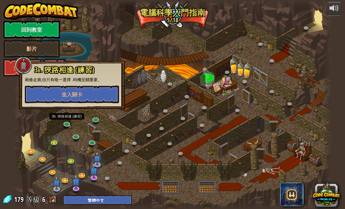
click at [108, 91] on button "進入關卡" at bounding box center [72, 94] width 94 height 18
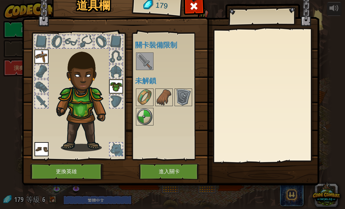
click at [146, 124] on img at bounding box center [145, 116] width 16 height 16
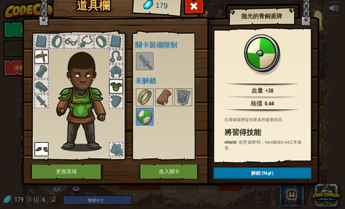
click at [287, 168] on button "解鎖 (94 )" at bounding box center [262, 173] width 99 height 12
click at [287, 175] on button "確認" at bounding box center [262, 173] width 99 height 12
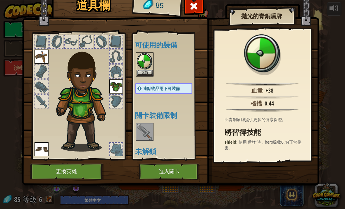
click at [289, 175] on img at bounding box center [171, 79] width 298 height 213
click at [150, 72] on button "裝備" at bounding box center [145, 73] width 16 height 6
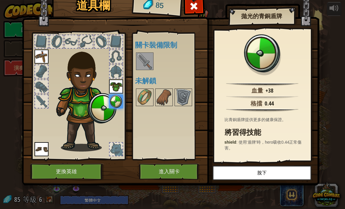
click at [177, 95] on img at bounding box center [183, 97] width 16 height 16
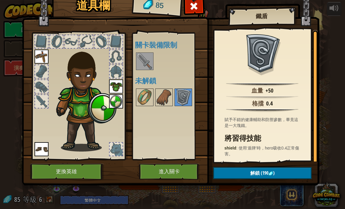
click at [157, 104] on img at bounding box center [164, 97] width 16 height 16
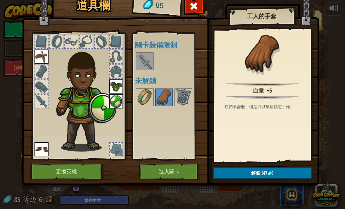
click at [145, 97] on img at bounding box center [145, 97] width 16 height 16
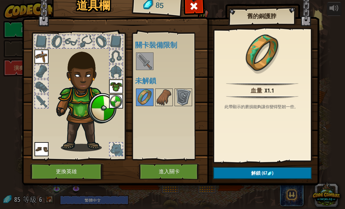
click at [159, 97] on img at bounding box center [164, 97] width 16 height 16
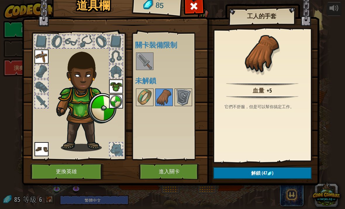
click at [150, 98] on img at bounding box center [145, 97] width 16 height 16
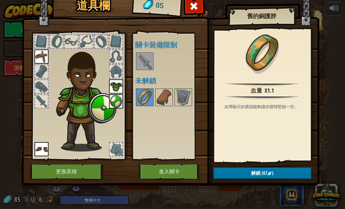
click at [159, 103] on img at bounding box center [164, 97] width 16 height 16
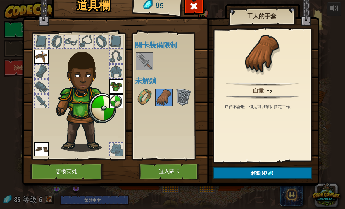
click at [244, 172] on button "解鎖 (47 )" at bounding box center [262, 173] width 99 height 12
click at [247, 174] on button "確認" at bounding box center [262, 173] width 99 height 12
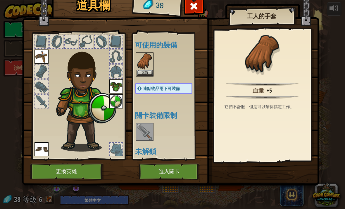
click at [150, 71] on button "裝備" at bounding box center [145, 73] width 16 height 6
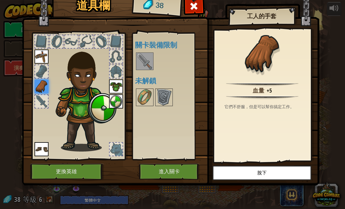
click at [175, 172] on button "進入關卡" at bounding box center [169, 171] width 61 height 16
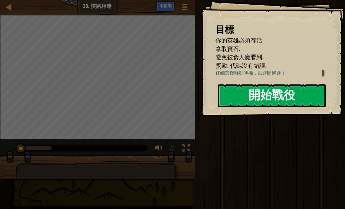
click at [266, 101] on button "開始戰役" at bounding box center [272, 95] width 108 height 23
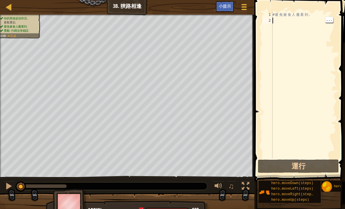
click at [280, 20] on div "# 避 免 被 食 人 魔 看 到 ." at bounding box center [304, 91] width 65 height 158
click at [279, 20] on div "# 避 免 被 食 人 魔 看 到 ." at bounding box center [304, 91] width 65 height 158
type textarea "h"
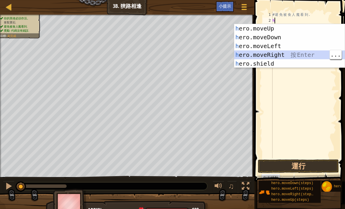
click at [304, 54] on div "h ero.moveUp 按 Enter h ero.moveDown 按 Enter h ero.moveLeft 按 Enter h ero.moveRi…" at bounding box center [289, 54] width 111 height 61
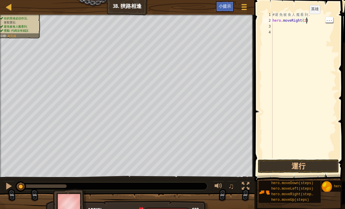
scroll to position [3, 3]
click at [322, 164] on button "運行" at bounding box center [298, 165] width 81 height 13
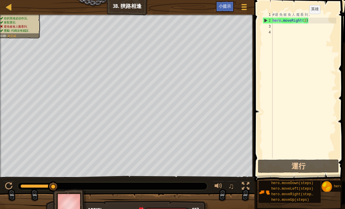
click at [226, 4] on span "小提示" at bounding box center [225, 6] width 12 height 6
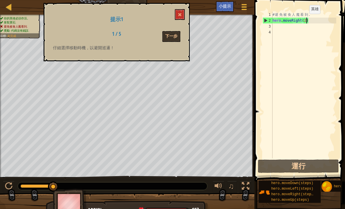
click at [177, 32] on button "下一步" at bounding box center [171, 36] width 18 height 11
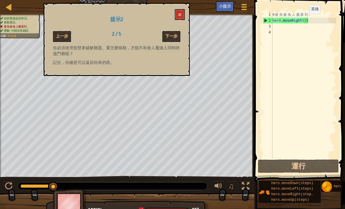
click at [177, 33] on button "下一步" at bounding box center [171, 36] width 18 height 11
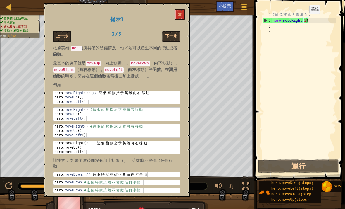
scroll to position [21, 0]
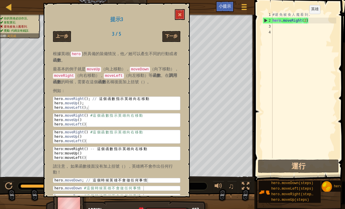
click at [180, 32] on button "下一步" at bounding box center [171, 36] width 18 height 11
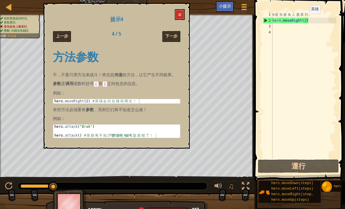
click at [177, 31] on button "下一步" at bounding box center [171, 36] width 18 height 11
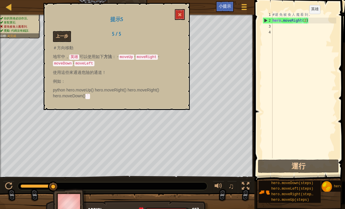
click at [182, 15] on button at bounding box center [180, 14] width 10 height 11
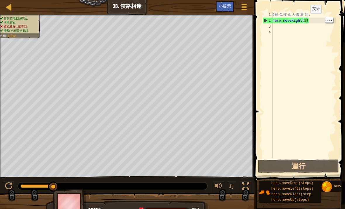
click at [306, 19] on div "# 避 免 被 食 人 魔 看 到 . hero . moveRight ( 2 )" at bounding box center [304, 91] width 65 height 158
type textarea "hero.moveRight()"
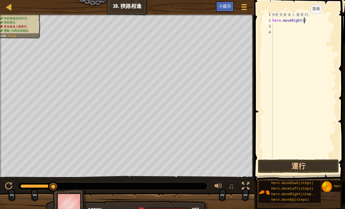
scroll to position [3, 0]
type textarea "h"
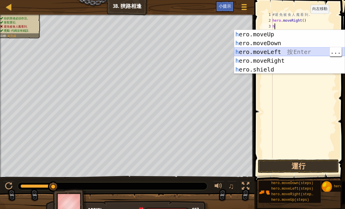
click at [285, 53] on div "h ero.moveUp 按 Enter h ero.moveDown 按 Enter h ero.moveLeft 按 Enter h ero.moveRi…" at bounding box center [289, 60] width 111 height 61
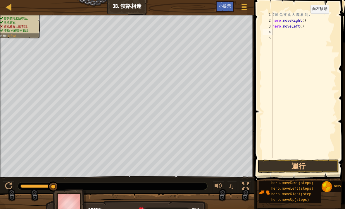
click at [314, 162] on button "運行" at bounding box center [298, 165] width 81 height 13
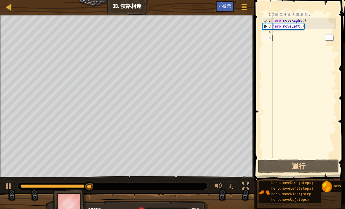
click at [295, 35] on div "# 避 免 被 食 人 魔 看 到 . hero . moveRight ( ) hero . moveLeft ( )" at bounding box center [304, 91] width 65 height 158
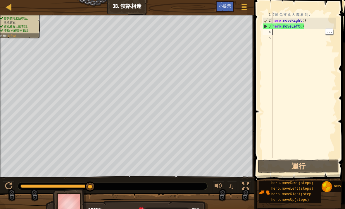
click at [287, 34] on div "# 避 免 被 食 人 魔 看 到 . hero . moveRight ( ) hero . moveLeft ( )" at bounding box center [304, 91] width 65 height 158
type textarea "h"
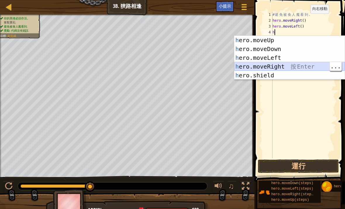
click at [295, 66] on div "h ero.moveUp 按 Enter h ero.moveDown 按 Enter h ero.moveLeft 按 Enter h ero.moveRi…" at bounding box center [289, 66] width 111 height 61
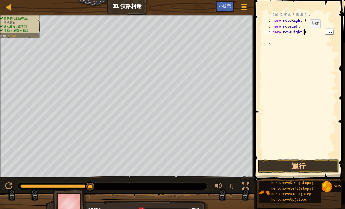
type textarea "hero.moveRight(2)"
click at [323, 162] on button "運行" at bounding box center [298, 165] width 81 height 13
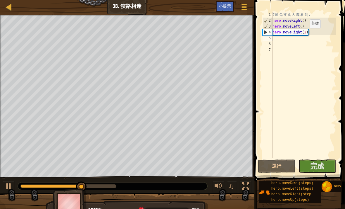
click at [323, 164] on span "完成" at bounding box center [318, 165] width 14 height 9
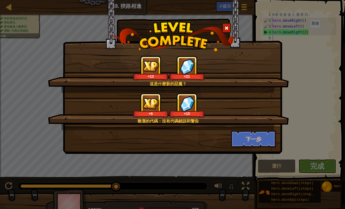
click at [260, 140] on button "下一步" at bounding box center [253, 139] width 45 height 18
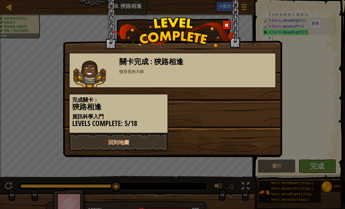
click at [150, 141] on link "回到地圖" at bounding box center [118, 142] width 99 height 18
select select "zh-HANT"
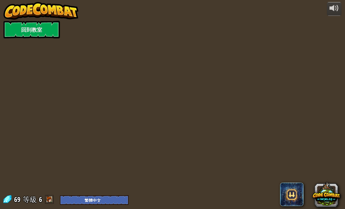
select select "zh-HANT"
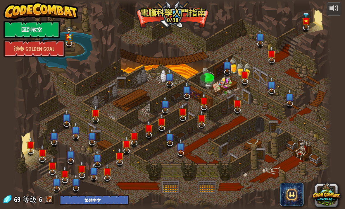
select select "zh-HANT"
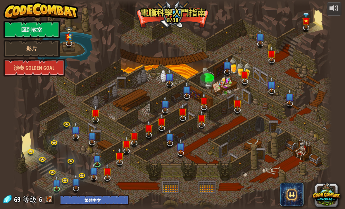
select select "zh-HANT"
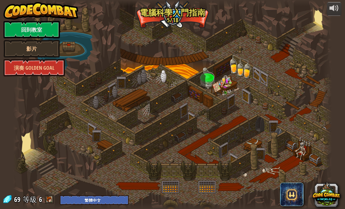
select select "zh-HANT"
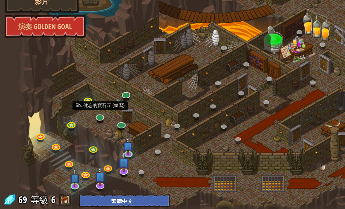
click at [77, 133] on link at bounding box center [76, 137] width 12 height 9
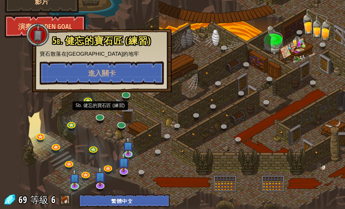
click at [113, 94] on button "進入關卡" at bounding box center [77, 103] width 94 height 18
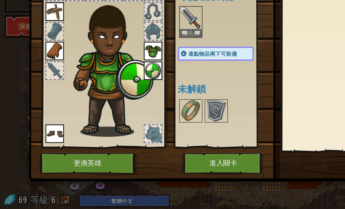
click at [149, 70] on button "裝備" at bounding box center [145, 73] width 16 height 6
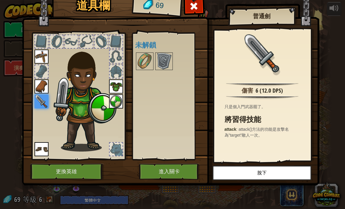
click at [173, 172] on button "進入關卡" at bounding box center [169, 171] width 61 height 16
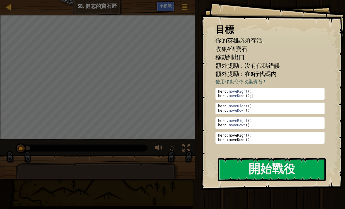
click at [292, 171] on button "開始戰役" at bounding box center [272, 169] width 108 height 23
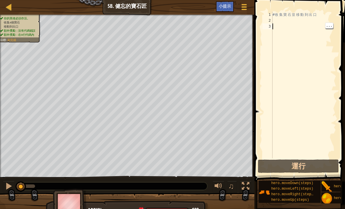
click at [284, 26] on div "# 收 集 寶 石 並 移 動 到 出 口" at bounding box center [304, 91] width 65 height 158
type textarea "h"
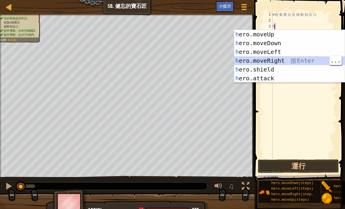
click at [287, 62] on div "h ero.moveUp 按 Enter h ero.moveDown 按 Enter h ero.moveLeft 按 Enter h ero.moveRi…" at bounding box center [289, 65] width 111 height 70
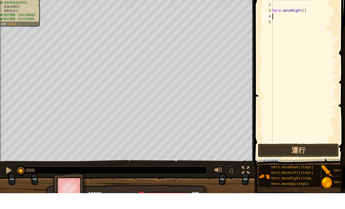
type textarea "h"
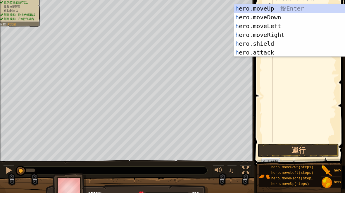
click at [283, 20] on div "h ero.moveUp 按 Enter h ero.moveDown 按 Enter h ero.moveLeft 按 Enter h ero.moveRi…" at bounding box center [289, 55] width 111 height 70
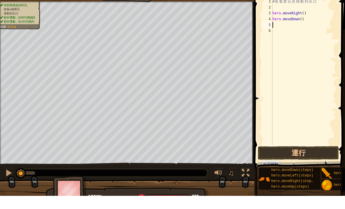
type textarea "h"
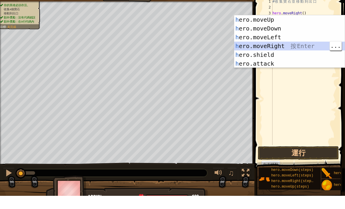
click at [283, 47] on div "h ero.moveUp 按 Enter h ero.moveDown 按 Enter h ero.moveLeft 按 Enter h ero.moveRi…" at bounding box center [289, 63] width 111 height 70
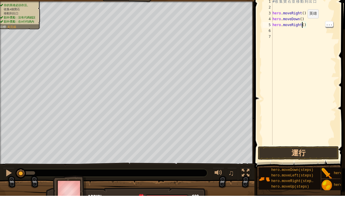
click at [307, 24] on div "# 收 集 寶 石 並 移 動 到 出 口 hero . moveRight ( ) hero . moveDown ( ) hero . moveRight…" at bounding box center [304, 91] width 65 height 158
type textarea "hero.moveRight(2)"
type textarea "h"
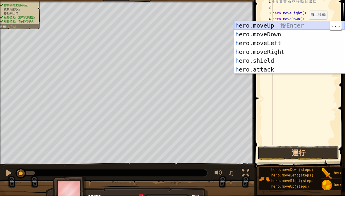
click at [269, 34] on div "h ero.moveUp 按 Enter h ero.moveDown 按 Enter h ero.moveLeft 按 Enter h ero.moveRi…" at bounding box center [289, 69] width 111 height 70
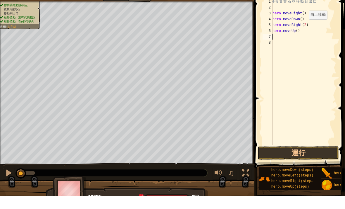
type textarea "h"
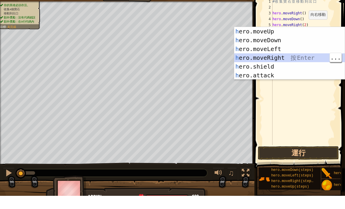
click at [285, 58] on div "h ero.moveUp 按 Enter h ero.moveDown 按 Enter h ero.moveLeft 按 Enter h ero.moveRi…" at bounding box center [289, 75] width 111 height 70
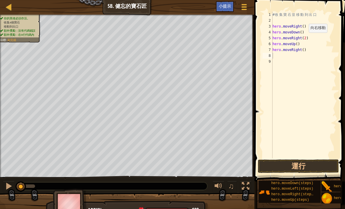
click at [316, 166] on button "運行" at bounding box center [298, 165] width 81 height 13
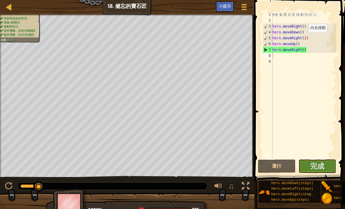
click at [324, 165] on span "完成" at bounding box center [318, 165] width 14 height 9
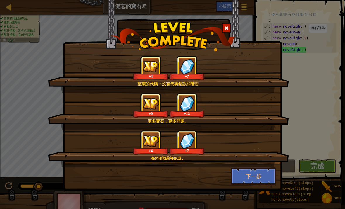
click at [267, 172] on button "下一步" at bounding box center [253, 176] width 45 height 18
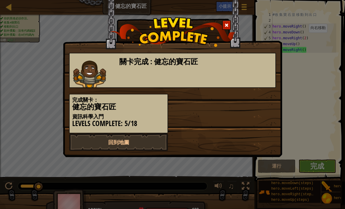
click at [144, 133] on link "回到地圖" at bounding box center [118, 142] width 99 height 18
select select "zh-HANT"
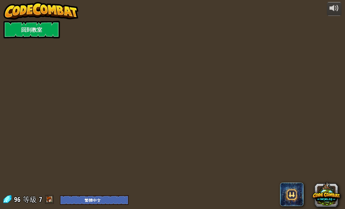
click at [143, 132] on div "powered by 回到教室 96 等級 7 English ([GEOGRAPHIC_DATA]) English ([GEOGRAPHIC_DATA])…" at bounding box center [172, 104] width 345 height 209
select select "zh-HANT"
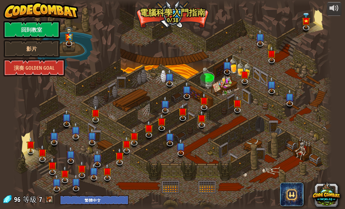
select select "zh-HANT"
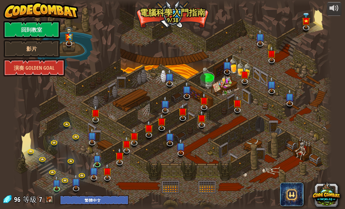
select select "zh-HANT"
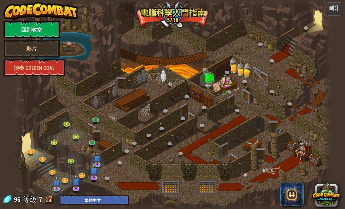
select select "zh-HANT"
click at [97, 143] on link at bounding box center [93, 142] width 12 height 9
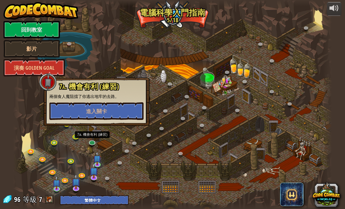
click at [122, 113] on button "進入關卡" at bounding box center [96, 111] width 94 height 18
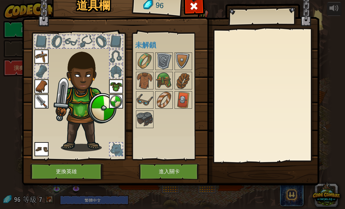
click at [165, 80] on img at bounding box center [164, 80] width 16 height 16
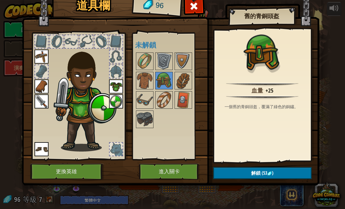
click at [178, 105] on img at bounding box center [183, 100] width 16 height 16
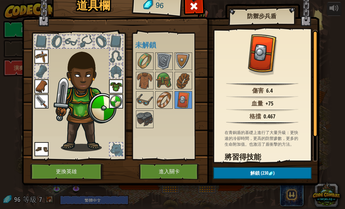
click at [166, 82] on img at bounding box center [164, 80] width 16 height 16
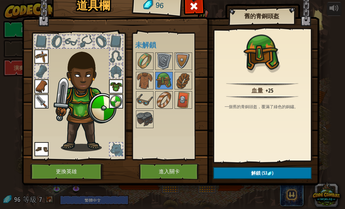
click at [145, 66] on img at bounding box center [145, 61] width 16 height 16
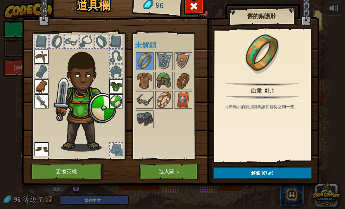
click at [162, 84] on img at bounding box center [164, 80] width 16 height 16
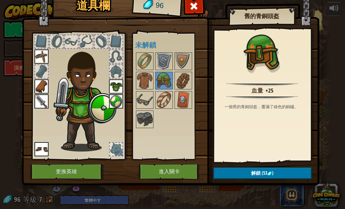
click at [149, 106] on img at bounding box center [145, 100] width 16 height 16
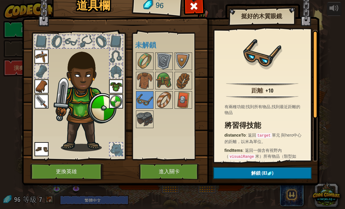
click at [149, 119] on img at bounding box center [145, 119] width 16 height 16
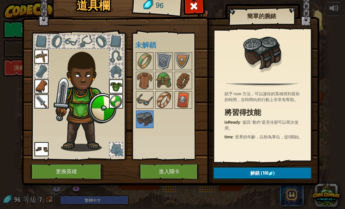
click at [150, 96] on img at bounding box center [145, 100] width 16 height 16
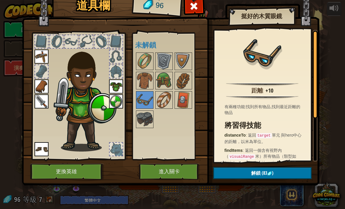
click at [165, 103] on img at bounding box center [164, 100] width 16 height 16
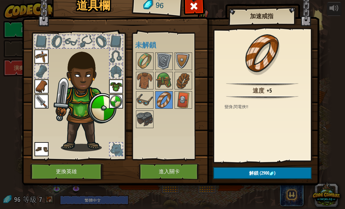
click at [164, 84] on img at bounding box center [164, 80] width 16 height 16
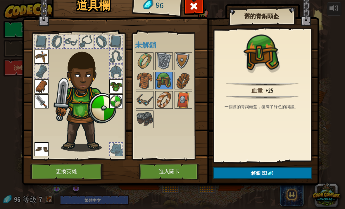
click at [179, 175] on button "進入關卡" at bounding box center [169, 171] width 61 height 16
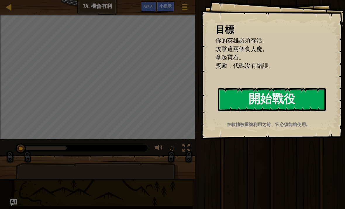
click at [306, 102] on button "開始戰役" at bounding box center [272, 99] width 108 height 23
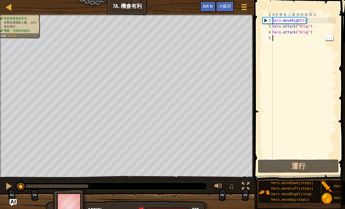
click at [285, 38] on div "# 攻 擊 食 人 魔 並 收 集 寶 石 。 hero . moveRight ( ) hero . attack ( "Krug" ) hero . at…" at bounding box center [304, 91] width 65 height 158
type textarea "h"
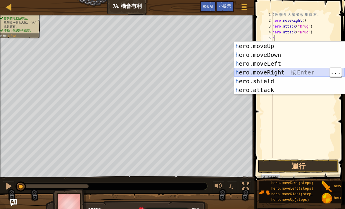
click at [286, 73] on div "h ero.moveUp 按 Enter h ero.moveDown 按 Enter h ero.moveLeft 按 Enter h ero.moveRi…" at bounding box center [289, 77] width 111 height 70
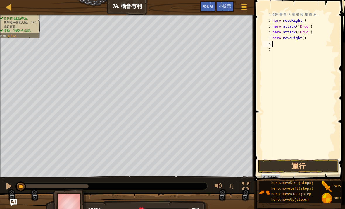
type textarea "h"
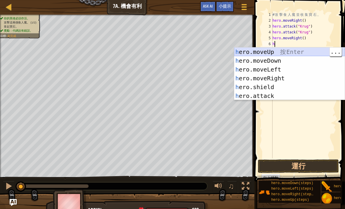
click at [276, 51] on div "h ero.moveUp 按 Enter h ero.moveDown 按 Enter h ero.moveLeft 按 Enter h ero.moveRi…" at bounding box center [289, 82] width 111 height 70
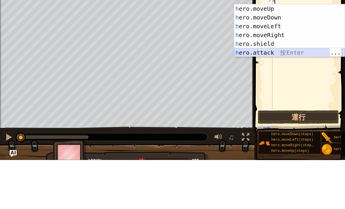
click at [278, 53] on div "h ero.moveUp 按 Enter h ero.moveDown 按 Enter h ero.moveLeft 按 Enter h ero.moveRi…" at bounding box center [289, 88] width 111 height 70
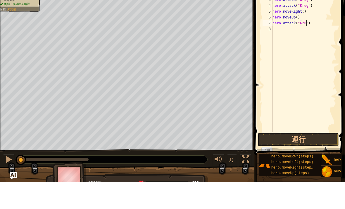
scroll to position [3, 3]
type textarea "hero.attack("Grump")"
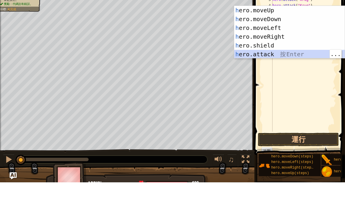
click at [272, 54] on div "h ero.moveUp 按 Enter h ero.moveDown 按 Enter h ero.moveLeft 按 Enter h ero.moveRi…" at bounding box center [289, 67] width 111 height 70
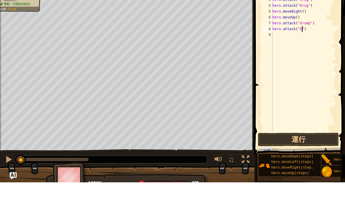
scroll to position [3, 3]
type textarea "hero.attack("Grump")"
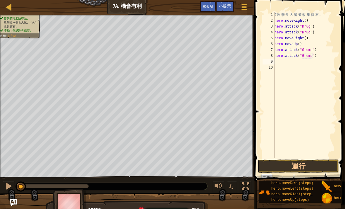
click at [317, 165] on button "運行" at bounding box center [298, 165] width 81 height 13
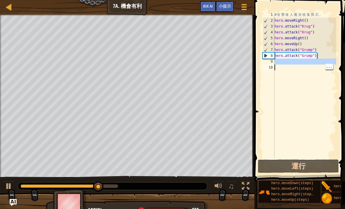
click at [290, 63] on div "# 攻 擊 食 人 魔 並 收 集 寶 石 。 hero . moveRight ( ) hero . attack ( "Krug" ) hero . at…" at bounding box center [305, 91] width 63 height 158
type textarea "h"
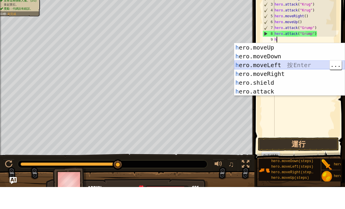
click at [282, 65] on div "h ero.moveUp 按 Enter h ero.moveDown 按 Enter h ero.moveLeft 按 Enter h ero.moveRi…" at bounding box center [289, 100] width 111 height 70
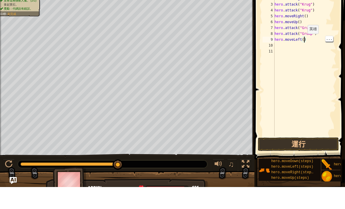
type textarea "hero.moveLeft(2)"
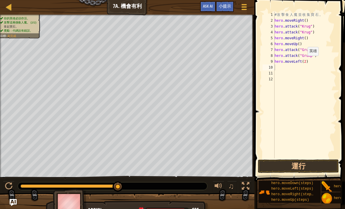
click at [326, 161] on button "運行" at bounding box center [298, 165] width 81 height 13
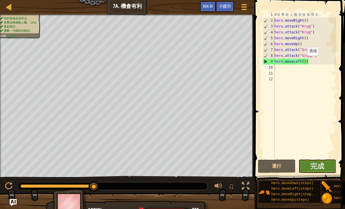
click at [325, 167] on button "完成" at bounding box center [318, 165] width 38 height 13
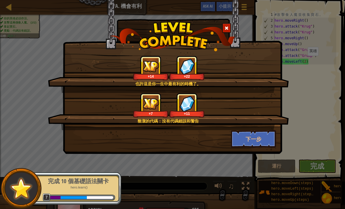
click at [264, 140] on button "下一步" at bounding box center [253, 139] width 45 height 18
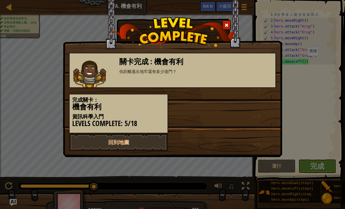
click at [144, 141] on link "回到地圖" at bounding box center [118, 142] width 99 height 18
select select "zh-HANT"
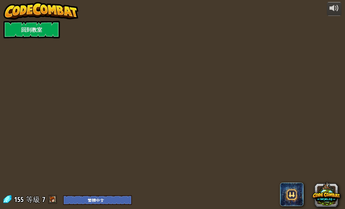
select select "zh-HANT"
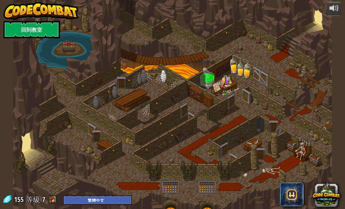
select select "zh-HANT"
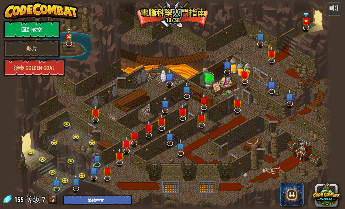
select select "zh-HANT"
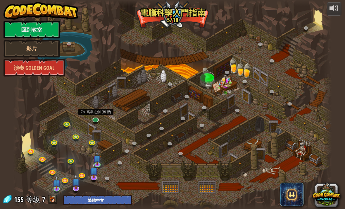
click at [93, 121] on link at bounding box center [96, 120] width 12 height 9
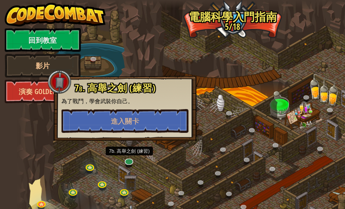
click at [119, 88] on button "進入關卡" at bounding box center [93, 90] width 94 height 18
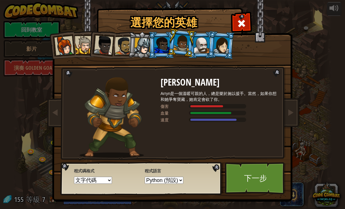
click at [228, 49] on div at bounding box center [222, 45] width 16 height 17
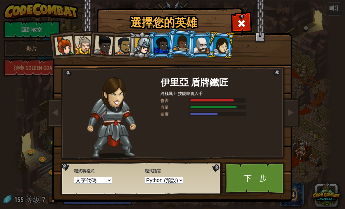
click at [224, 46] on div at bounding box center [222, 45] width 16 height 17
click at [204, 51] on div at bounding box center [201, 45] width 15 height 16
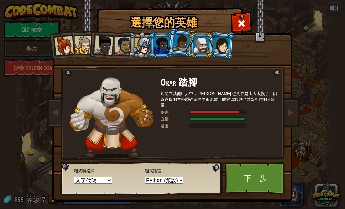
click at [182, 48] on div at bounding box center [182, 42] width 17 height 17
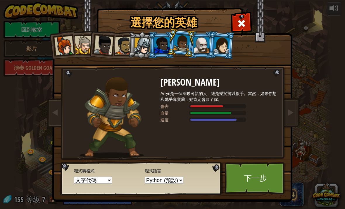
click at [163, 47] on div at bounding box center [162, 45] width 15 height 16
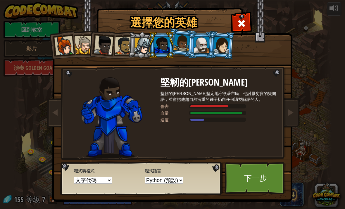
click at [145, 53] on div at bounding box center [142, 46] width 17 height 17
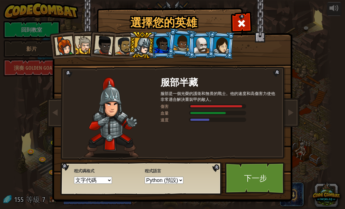
click at [185, 47] on div at bounding box center [182, 42] width 17 height 17
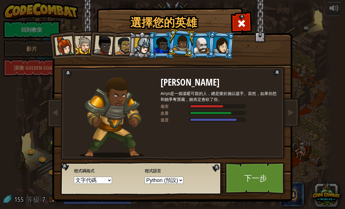
click at [270, 187] on link "下一步" at bounding box center [255, 178] width 61 height 32
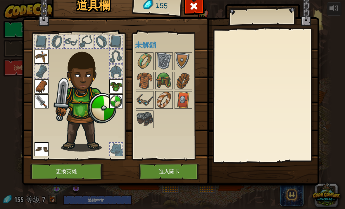
click at [179, 172] on button "進入關卡" at bounding box center [169, 171] width 61 height 16
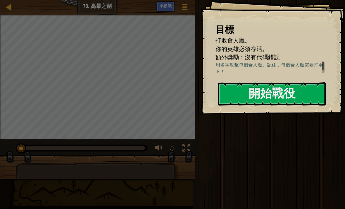
click at [282, 95] on button "開始戰役" at bounding box center [272, 93] width 108 height 23
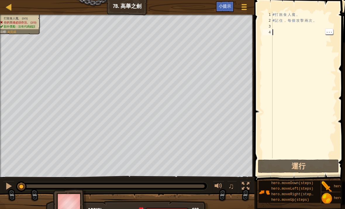
click at [280, 32] on div "# 打 敗 食 人 魔 。 # 記 住 ， 每 個 攻 擊 兩 次 。" at bounding box center [304, 91] width 65 height 158
type textarea "h"
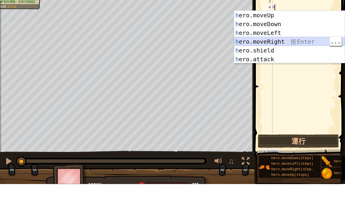
click at [285, 42] on div "h ero.moveUp 按 Enter h ero.moveDown 按 Enter h ero.moveLeft 按 Enter h ero.moveRi…" at bounding box center [289, 71] width 111 height 70
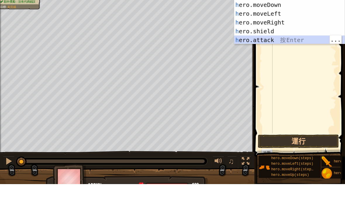
click at [279, 37] on div "h ero.moveUp 按 Enter h ero.moveDown 按 Enter h ero.moveLeft 按 Enter h ero.moveRi…" at bounding box center [289, 51] width 111 height 70
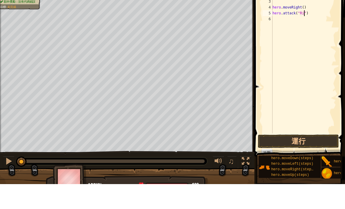
type textarea "hero.attack("Rig")"
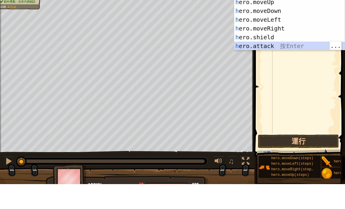
click at [273, 47] on div "h ero.moveUp 按 Enter h ero.moveDown 按 Enter h ero.moveLeft 按 Enter h ero.moveRi…" at bounding box center [289, 58] width 111 height 70
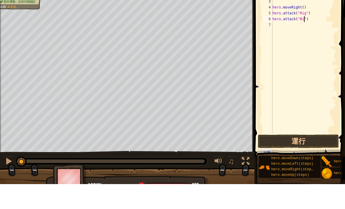
type textarea "hero.attack("Rig")"
type textarea "h"
type textarea "hero.attack("Rig")"
click at [314, 18] on div "# 打 敗 食 人 魔 。 # 記 住 ， 每 個 攻 擊 兩 次 。 hero . moveRight ( ) hero . attack ( "Rig" …" at bounding box center [304, 91] width 65 height 158
click at [315, 12] on div "# 打 敗 食 人 魔 。 # 記 住 ， 每 個 攻 擊 兩 次 。 hero . moveRight ( ) hero . attack ( "Rig" …" at bounding box center [304, 91] width 65 height 158
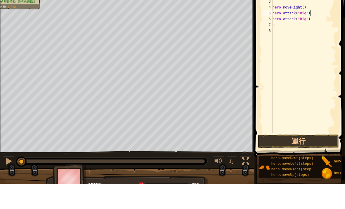
type textarea "h"
click at [280, 27] on div "# 打 敗 食 人 魔 。 # 記 住 ， 每 個 攻 擊 兩 次 。 hero . moveRight ( ) hero . attack ( "Rig" …" at bounding box center [304, 91] width 65 height 158
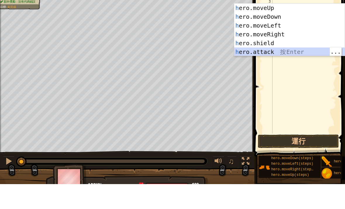
click at [275, 52] on div "h ero.moveUp 按 Enter h ero.moveDown 按 Enter h ero.moveLeft 按 Enter h ero.moveRi…" at bounding box center [289, 63] width 111 height 70
type textarea "hero.attack("Enemy Name")"
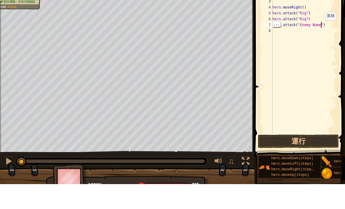
click at [321, 26] on div "# 打 敗 食 人 魔 。 # 記 住 ， 每 個 攻 擊 兩 次 。 hero . moveRight ( ) hero . attack ( "Rig" …" at bounding box center [304, 91] width 65 height 158
type textarea "hero.attack("Gurt")"
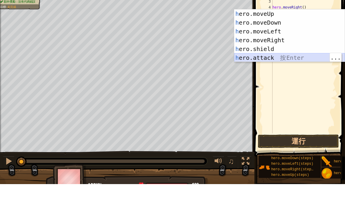
click at [287, 58] on div "h ero.moveUp 按 Enter h ero.moveDown 按 Enter h ero.moveLeft 按 Enter h ero.moveRi…" at bounding box center [289, 69] width 111 height 70
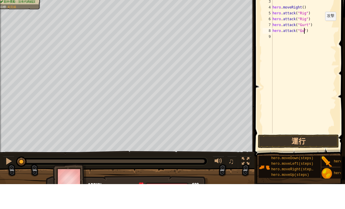
scroll to position [3, 3]
type textarea "hero.attack("Gurt")"
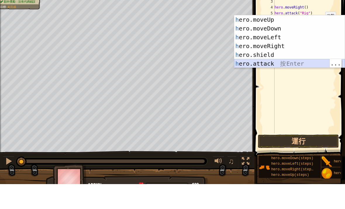
click at [278, 60] on div "h ero.moveUp 按 Enter h ero.moveDown 按 Enter h ero.moveLeft 按 Enter h ero.moveRi…" at bounding box center [289, 75] width 111 height 70
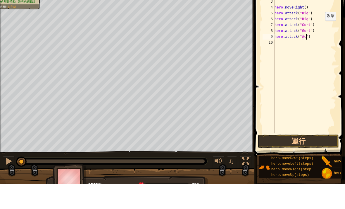
type textarea "hero.attack("Ack")"
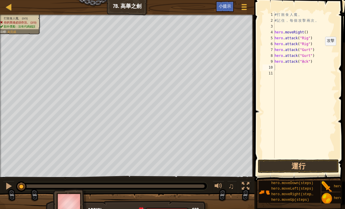
click at [316, 166] on button "運行" at bounding box center [298, 165] width 81 height 13
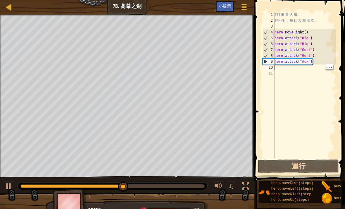
click at [292, 68] on div "# 打 敗 食 人 魔 。 # 記 住 ， 每 個 攻 擊 兩 次 。 hero . moveRight ( ) hero . attack ( "Rig" …" at bounding box center [305, 91] width 63 height 158
type textarea "h"
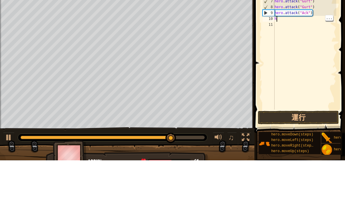
click at [282, 18] on div "# 打 敗 食 人 魔 。 # 記 住 ， 每 個 攻 擊 兩 次 。 hero . moveRight ( ) hero . attack ( "Rig" …" at bounding box center [305, 91] width 63 height 158
click at [283, 17] on div "# 打 敗 食 人 魔 。 # 記 住 ， 每 個 攻 擊 兩 次 。 hero . moveRight ( ) hero . attack ( "Rig" …" at bounding box center [305, 91] width 63 height 158
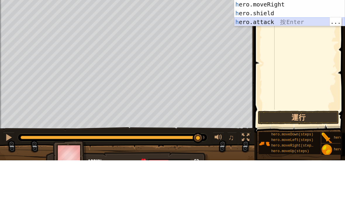
click at [270, 23] on div "h ero.moveUp 按 Enter h ero.moveDown 按 Enter h ero.moveLeft 按 Enter h ero.moveRi…" at bounding box center [289, 57] width 111 height 70
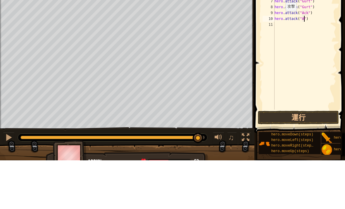
type textarea "hero.attack("Ack")"
type textarea "h"
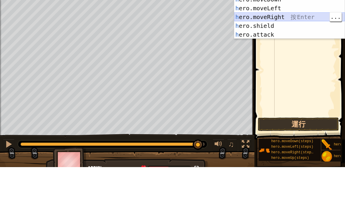
click at [273, 28] on div "h ero.moveUp 按 Enter h ero.moveDown 按 Enter h ero.moveLeft 按 Enter h ero.moveRi…" at bounding box center [289, 63] width 111 height 70
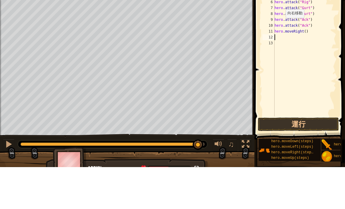
type textarea "hero.attack("Gurt")"
click at [273, 59] on div "9" at bounding box center [269, 62] width 12 height 6
click at [307, 31] on div "# 打 敗 食 人 魔 。 # 記 住 ， 每 個 攻 擊 兩 次 。 hero . moveRight ( ) hero . attack ( "Rig" …" at bounding box center [305, 91] width 63 height 158
type textarea "hero.moveRight(2)"
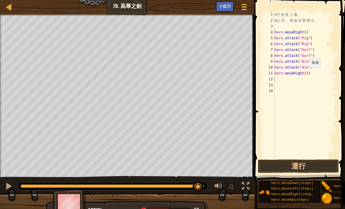
click at [326, 160] on button "運行" at bounding box center [298, 165] width 81 height 13
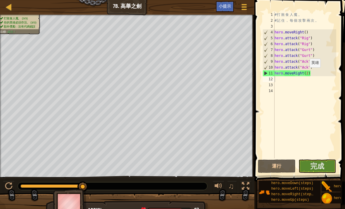
click at [323, 170] on span "完成" at bounding box center [318, 165] width 14 height 9
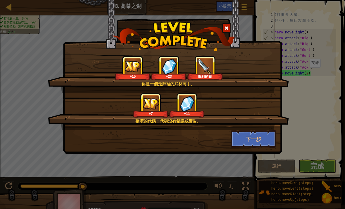
click at [266, 137] on button "下一步" at bounding box center [253, 139] width 45 height 18
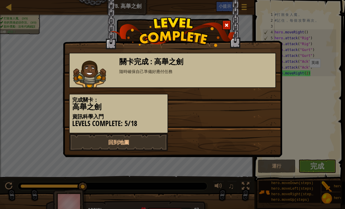
click at [151, 141] on link "回到地圖" at bounding box center [118, 142] width 99 height 18
select select "zh-HANT"
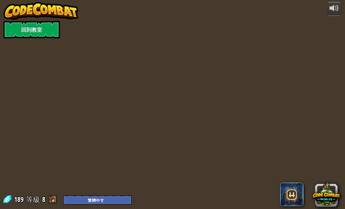
select select "zh-HANT"
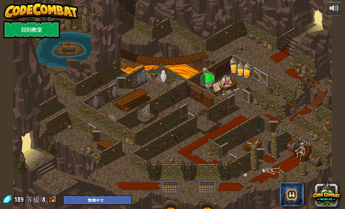
select select "zh-HANT"
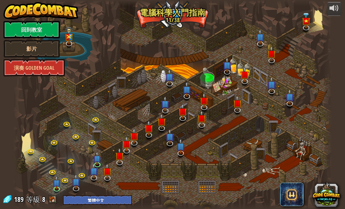
select select "zh-HANT"
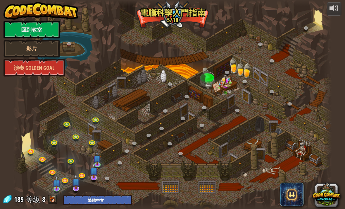
click at [69, 162] on link at bounding box center [72, 161] width 12 height 9
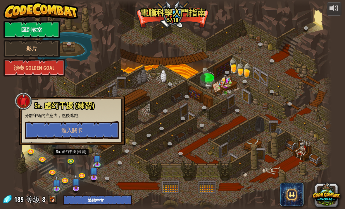
click at [167, 145] on link at bounding box center [171, 144] width 12 height 9
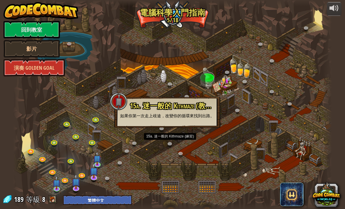
click at [74, 157] on link at bounding box center [72, 161] width 12 height 9
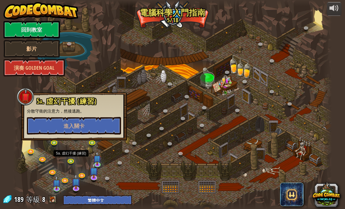
click at [93, 177] on img at bounding box center [94, 170] width 9 height 15
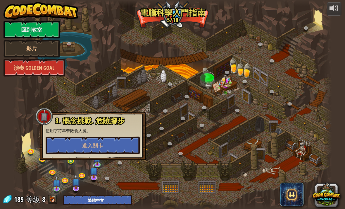
click at [129, 170] on div at bounding box center [172, 104] width 319 height 209
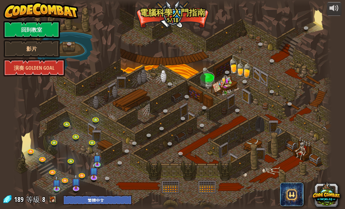
click at [96, 175] on img at bounding box center [94, 170] width 9 height 15
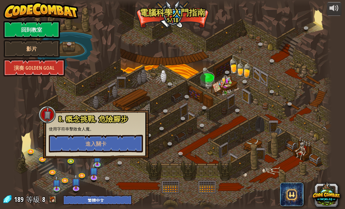
click at [139, 171] on div at bounding box center [172, 104] width 319 height 209
